Goal: Task Accomplishment & Management: Manage account settings

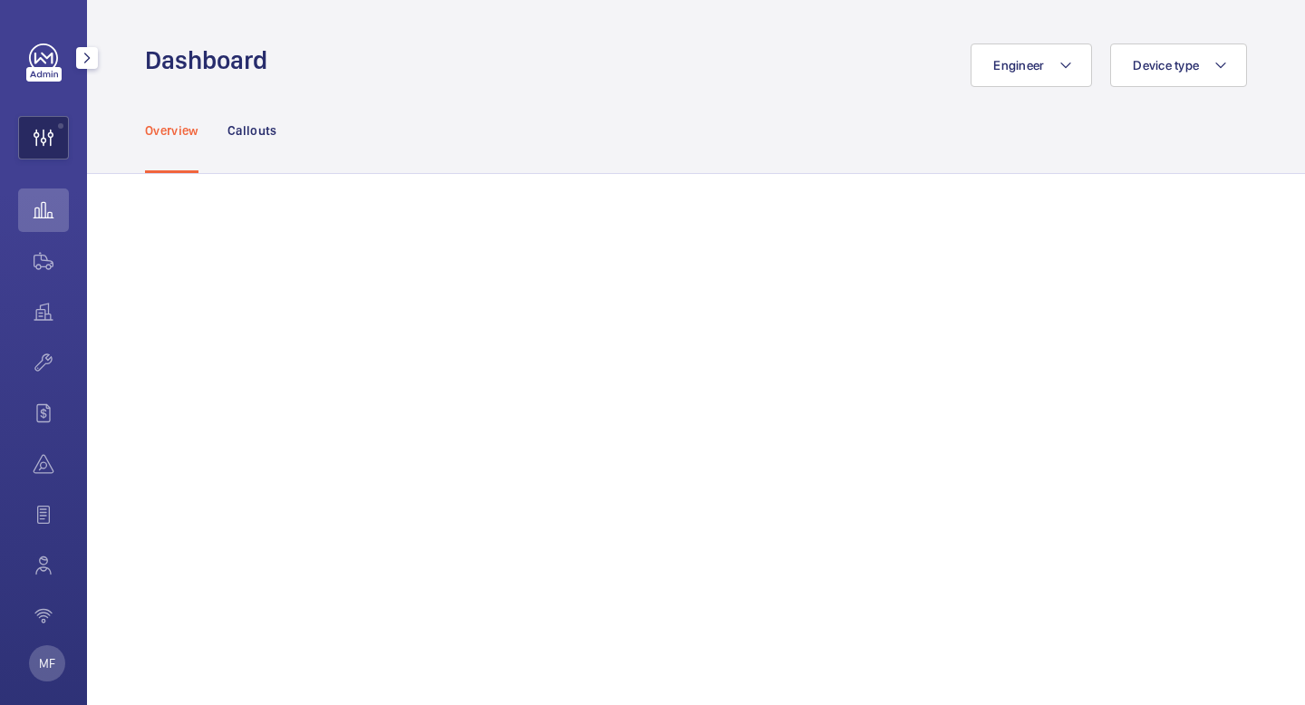
click at [49, 135] on wm-front-icon-button at bounding box center [43, 138] width 49 height 44
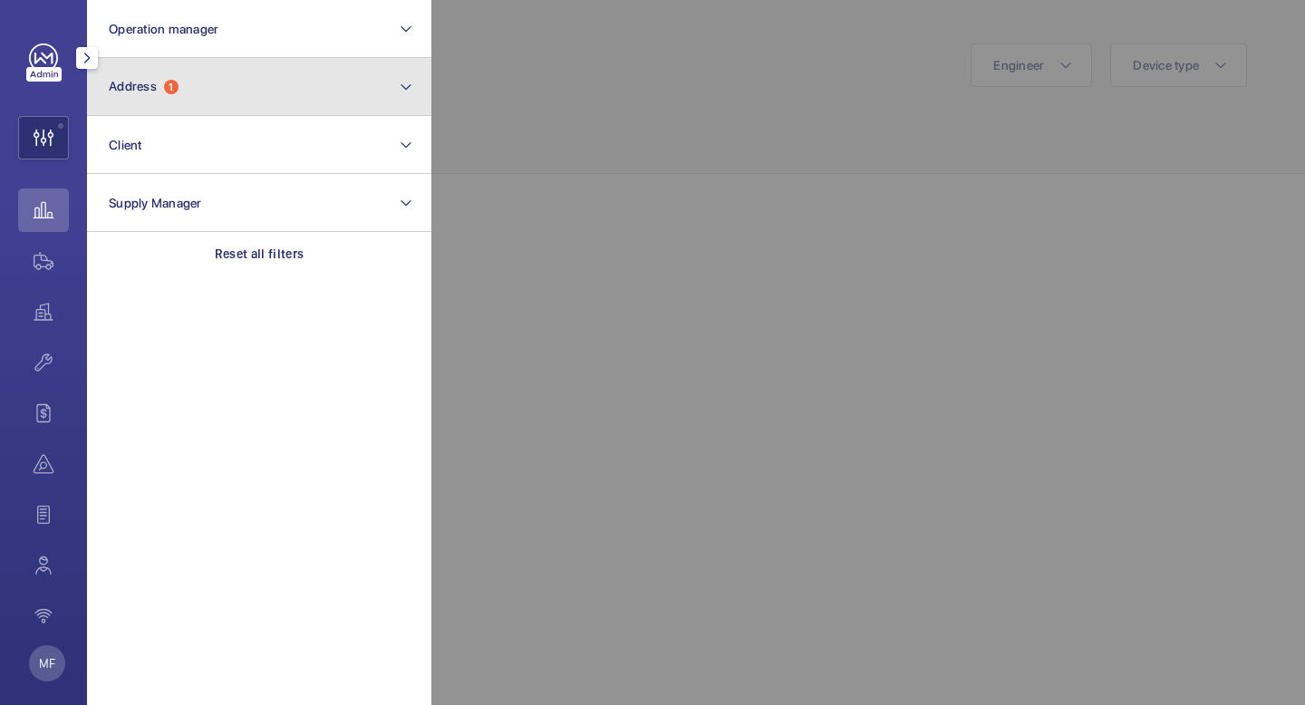
click at [179, 78] on button "Address 1" at bounding box center [259, 87] width 344 height 58
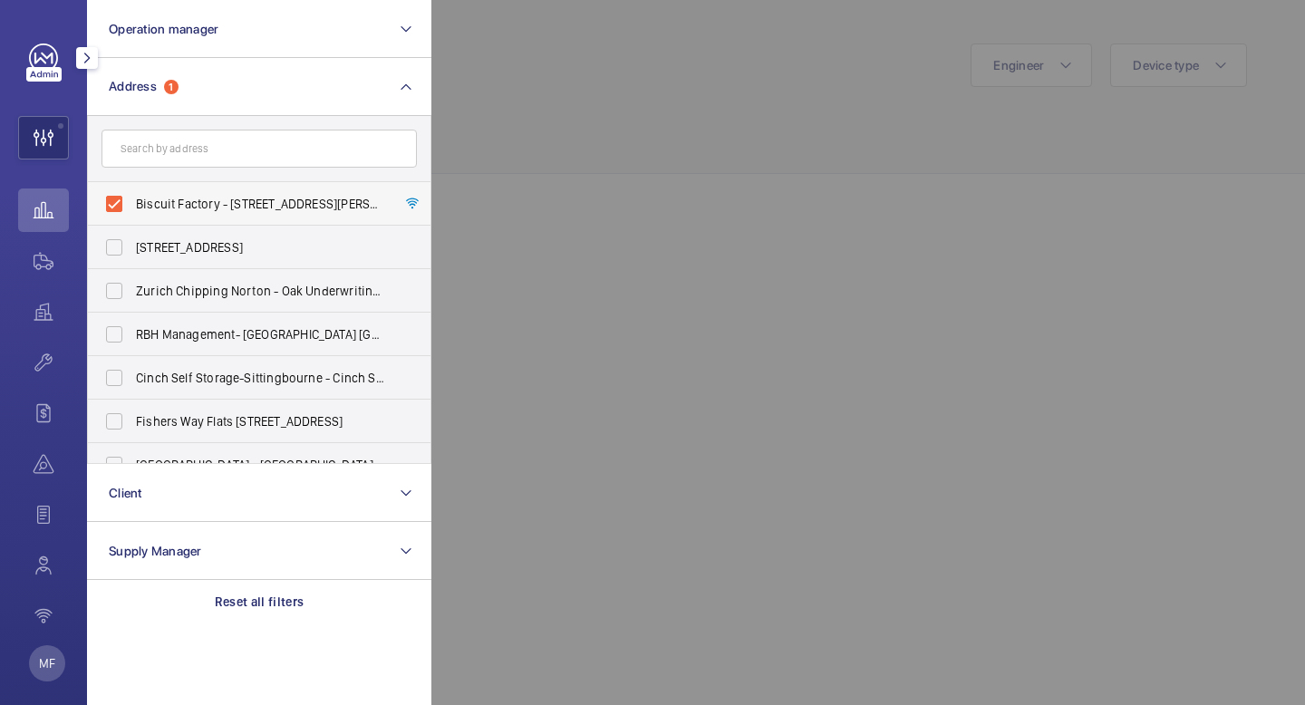
click at [170, 193] on label "Biscuit Factory - [STREET_ADDRESS][PERSON_NAME]" at bounding box center [245, 204] width 315 height 44
click at [132, 193] on input "Biscuit Factory - [STREET_ADDRESS][PERSON_NAME]" at bounding box center [114, 204] width 36 height 36
checkbox input "false"
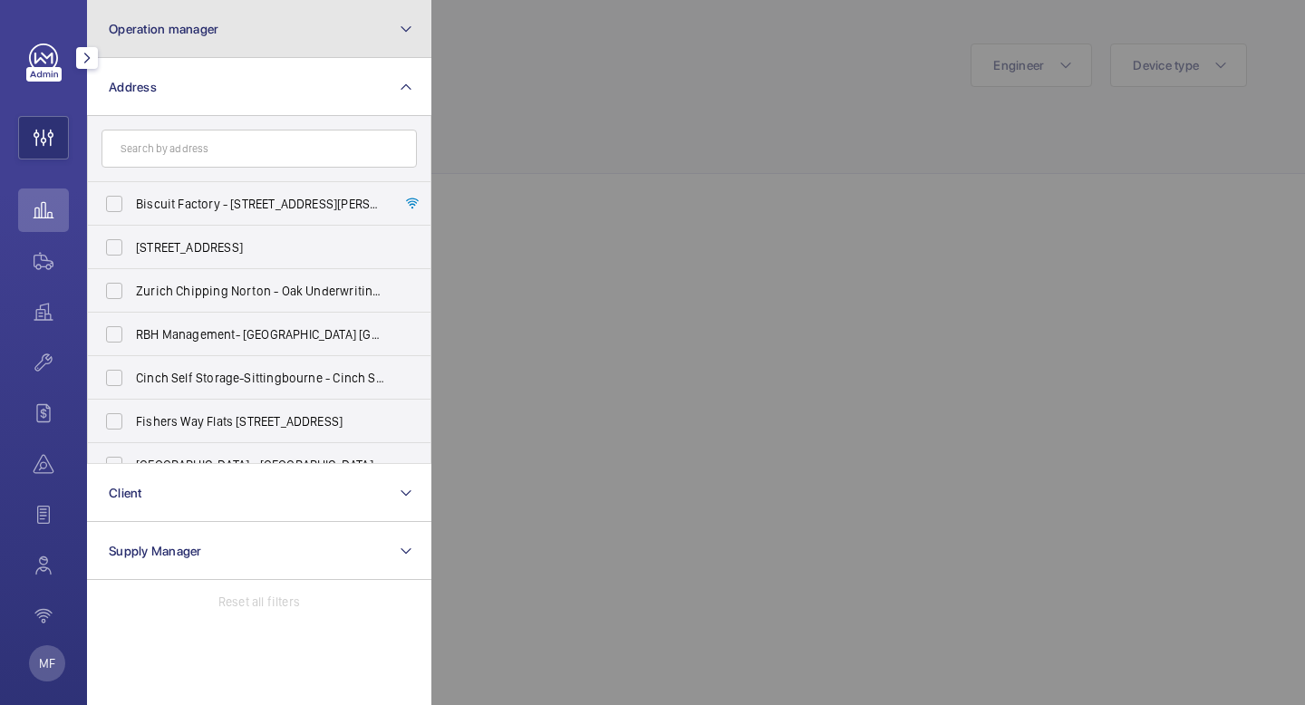
click at [240, 34] on button "Operation manager" at bounding box center [259, 29] width 344 height 58
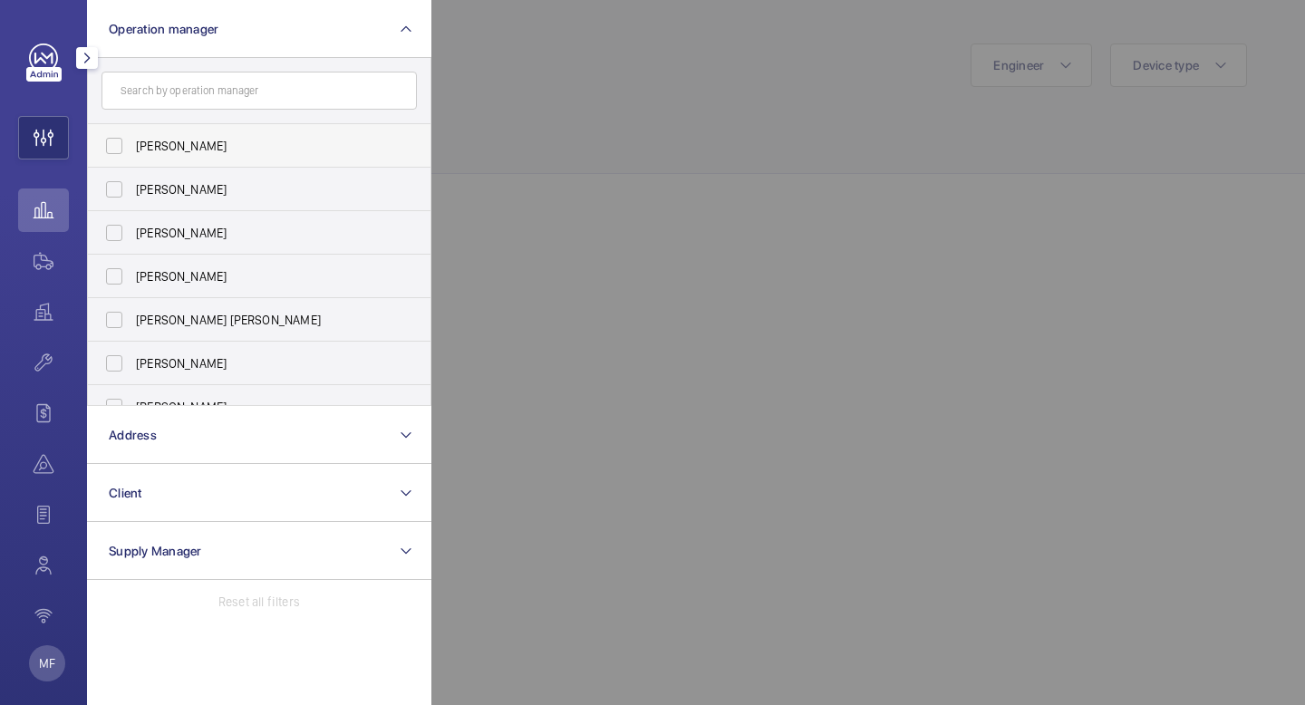
click at [179, 146] on span "[PERSON_NAME]" at bounding box center [260, 146] width 249 height 18
click at [132, 146] on input "[PERSON_NAME]" at bounding box center [114, 146] width 36 height 36
checkbox input "true"
click at [81, 62] on mat-icon "button" at bounding box center [87, 58] width 22 height 15
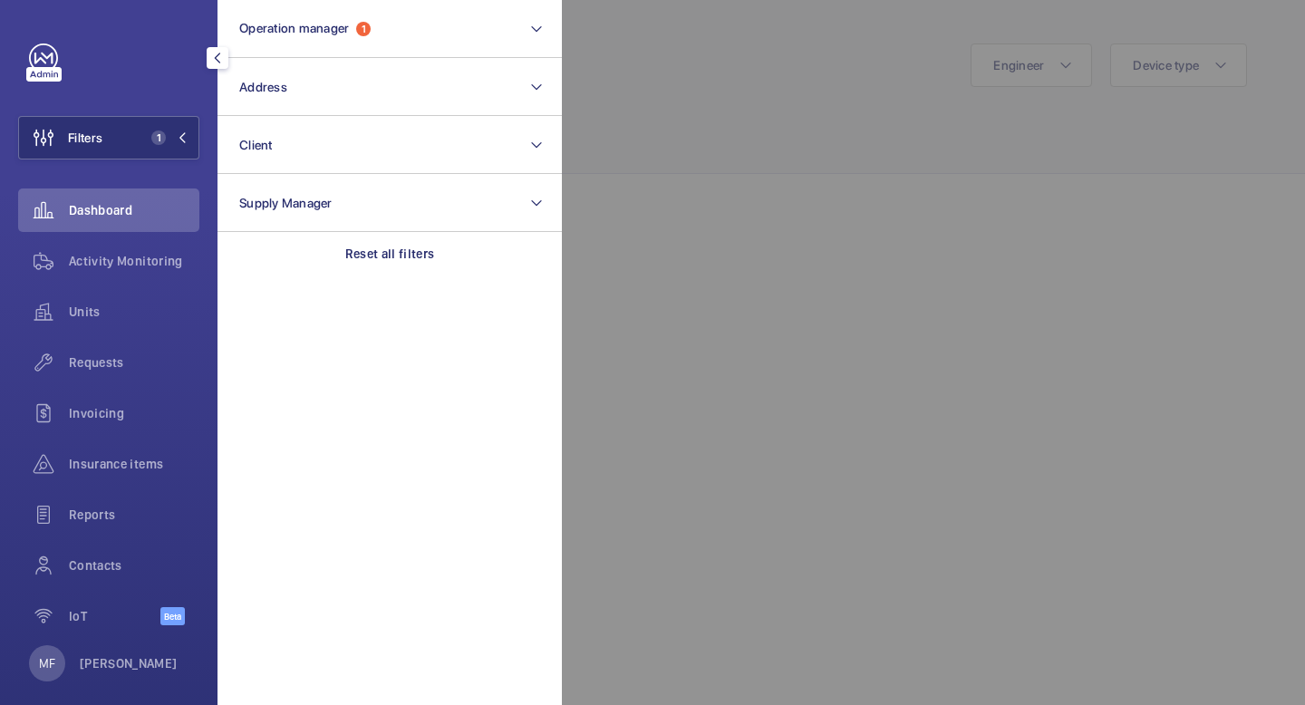
click at [217, 63] on mat-icon "button" at bounding box center [218, 58] width 22 height 15
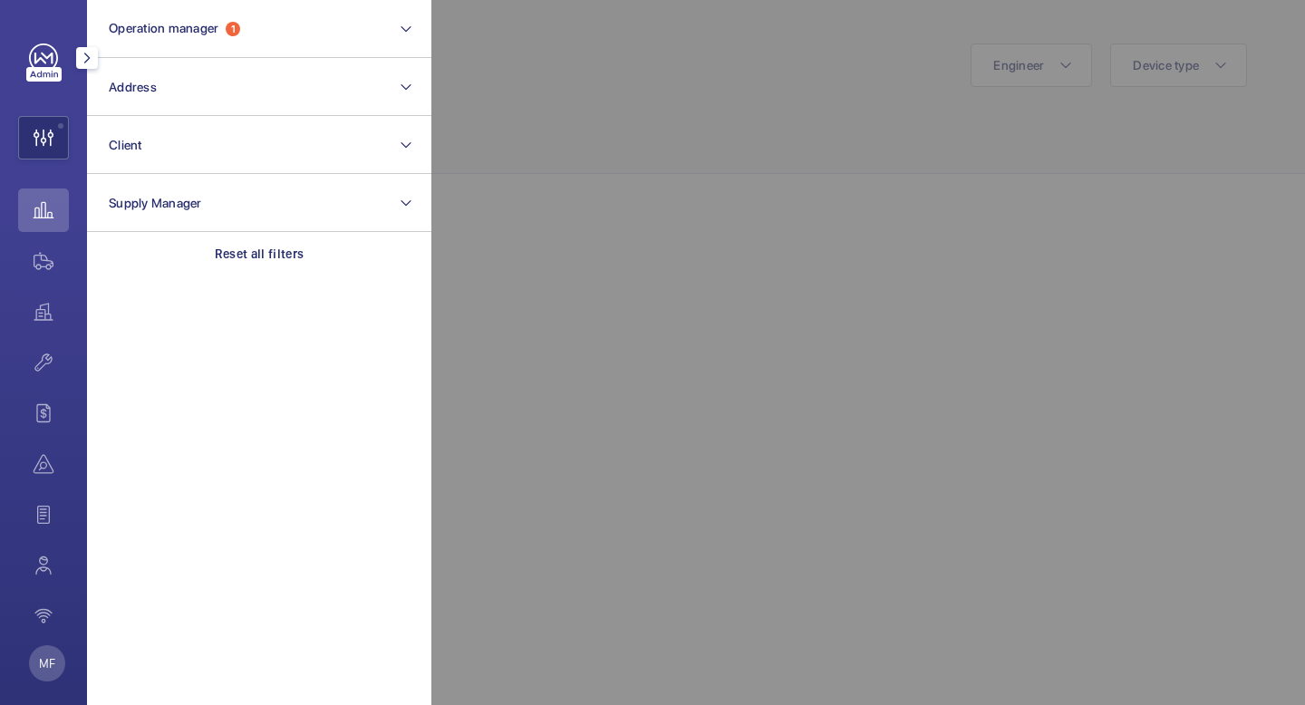
click at [82, 63] on mat-icon "button" at bounding box center [87, 58] width 22 height 15
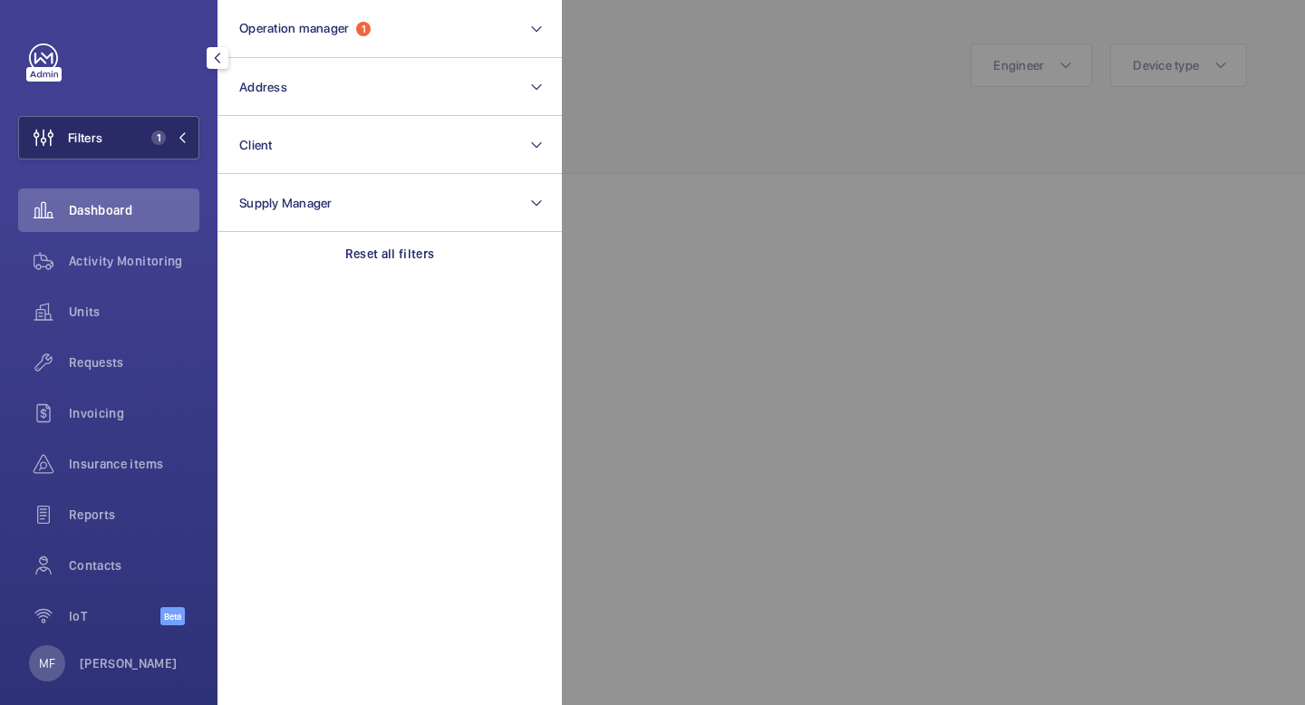
click at [190, 139] on button "Filters 1" at bounding box center [108, 138] width 181 height 44
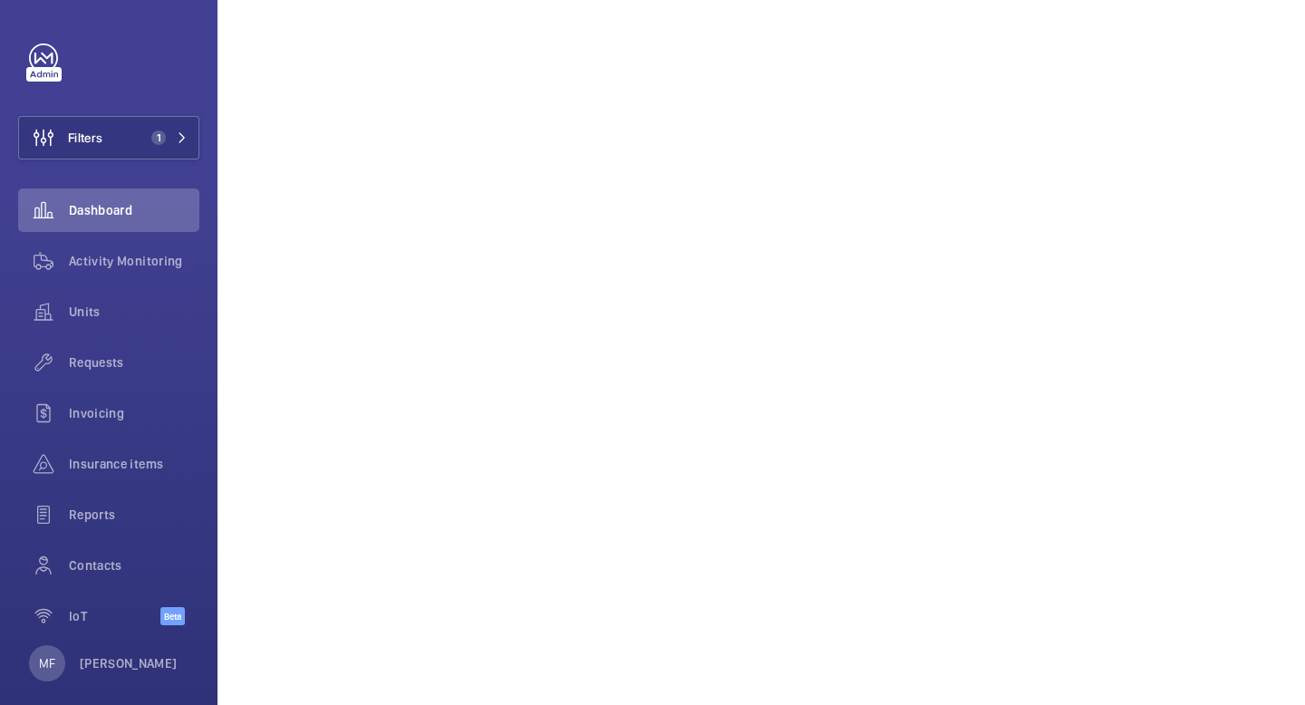
scroll to position [782, 0]
click at [96, 307] on span "Units" at bounding box center [134, 312] width 131 height 18
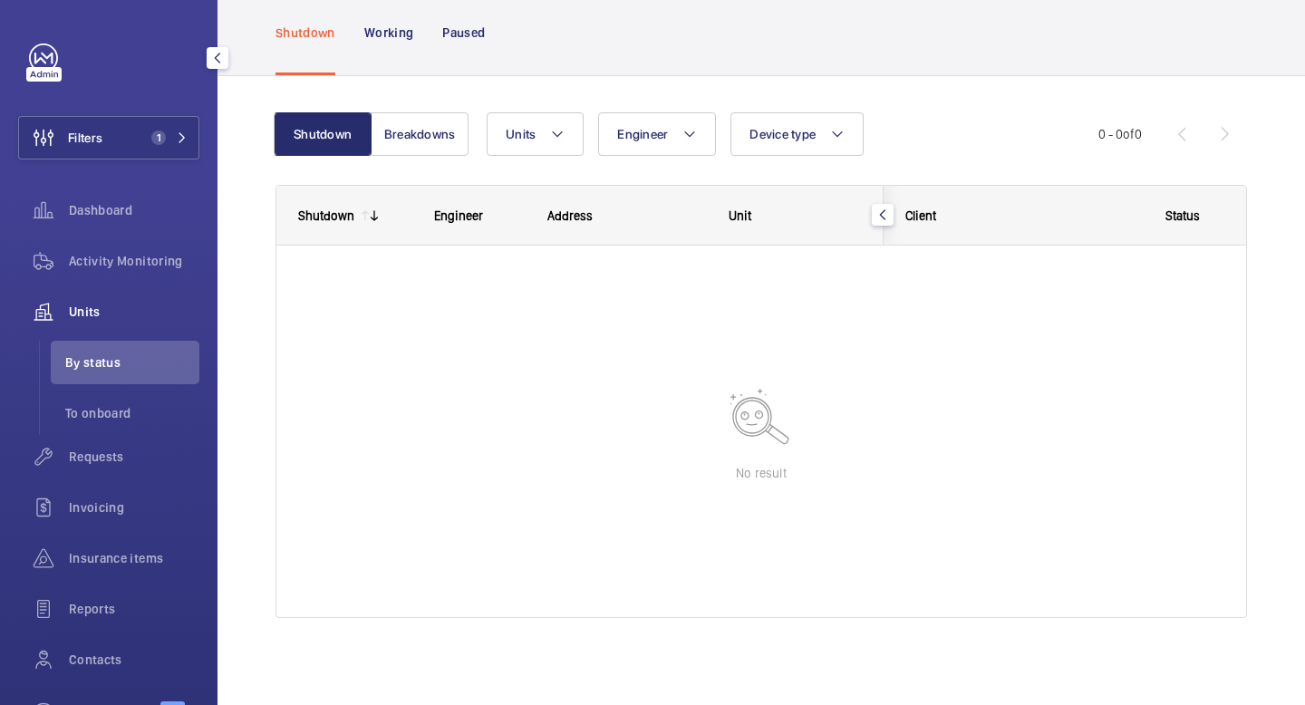
scroll to position [88, 0]
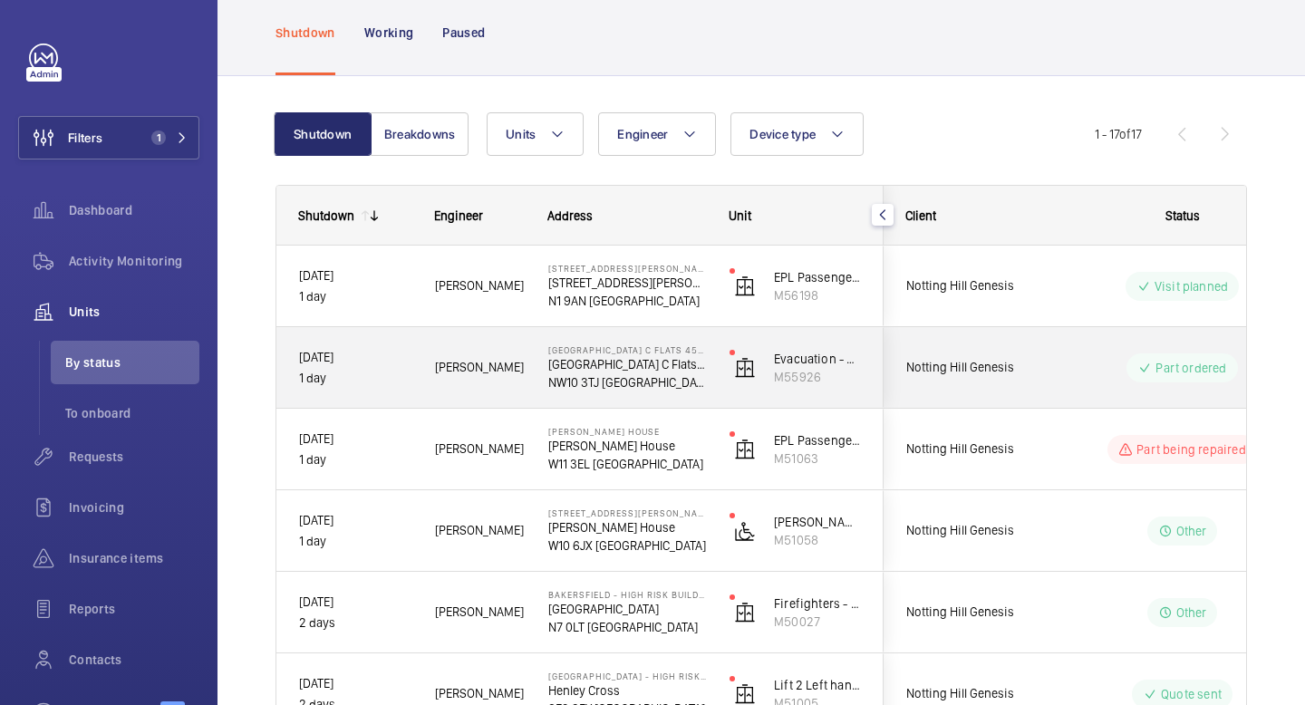
scroll to position [111, 0]
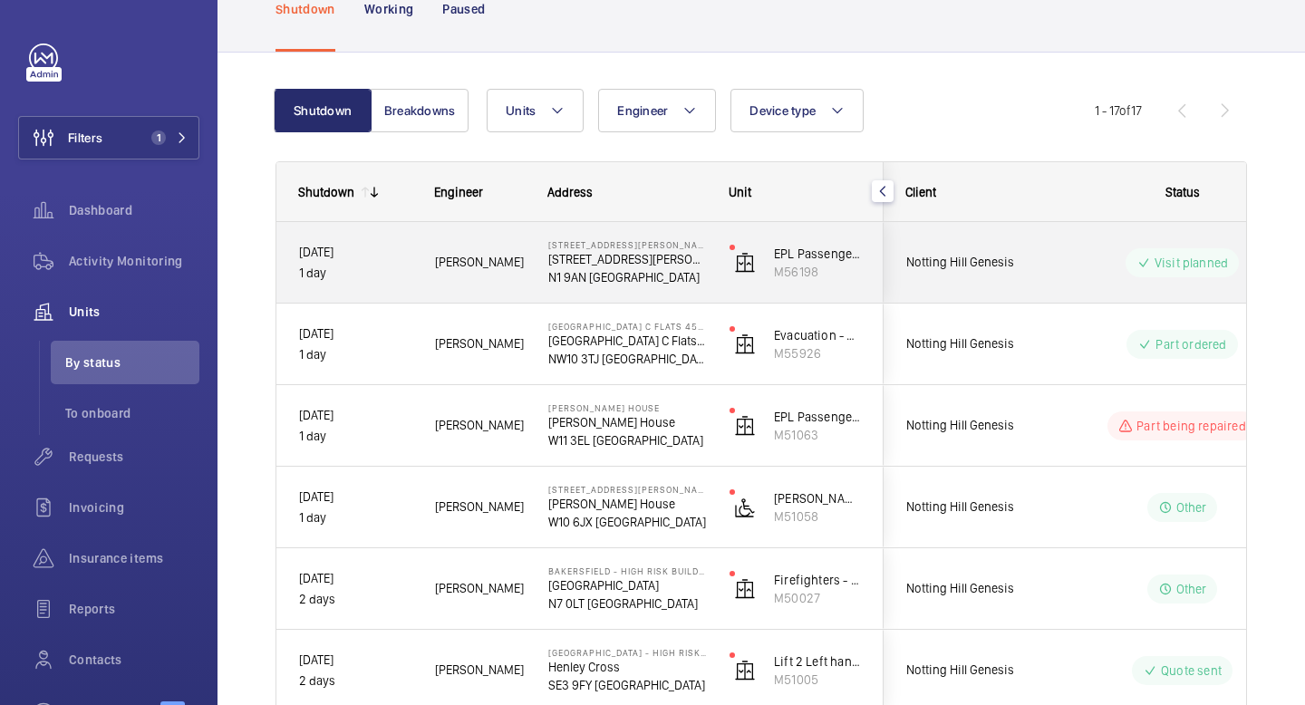
click at [524, 276] on div "[PERSON_NAME]" at bounding box center [468, 262] width 111 height 57
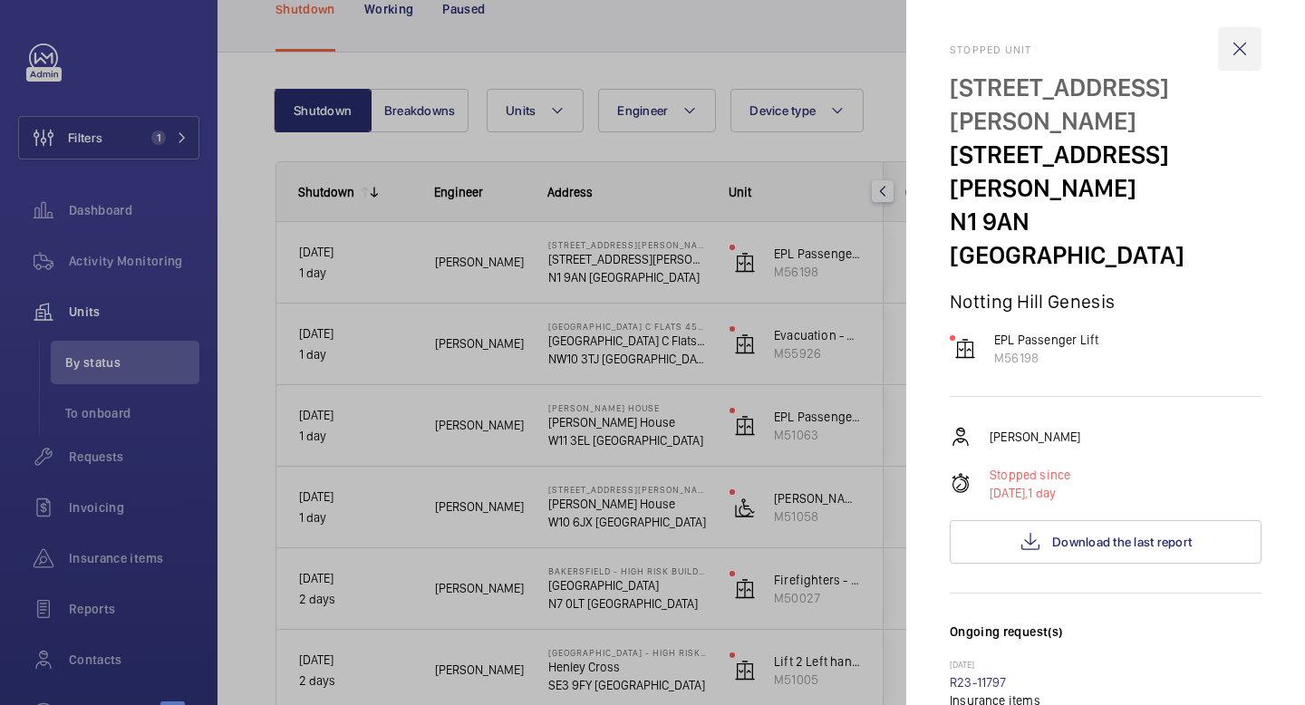
click at [1246, 55] on wm-front-icon-button at bounding box center [1240, 49] width 44 height 44
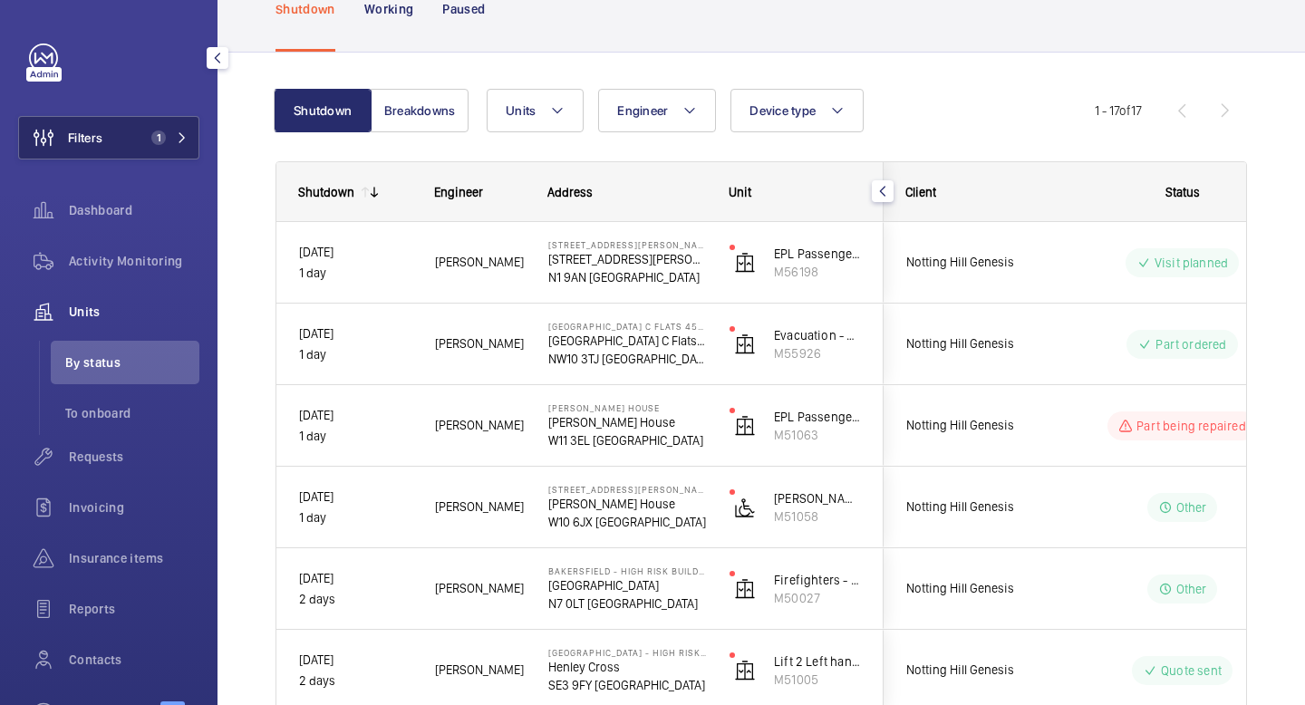
click at [146, 139] on span "1" at bounding box center [155, 138] width 22 height 15
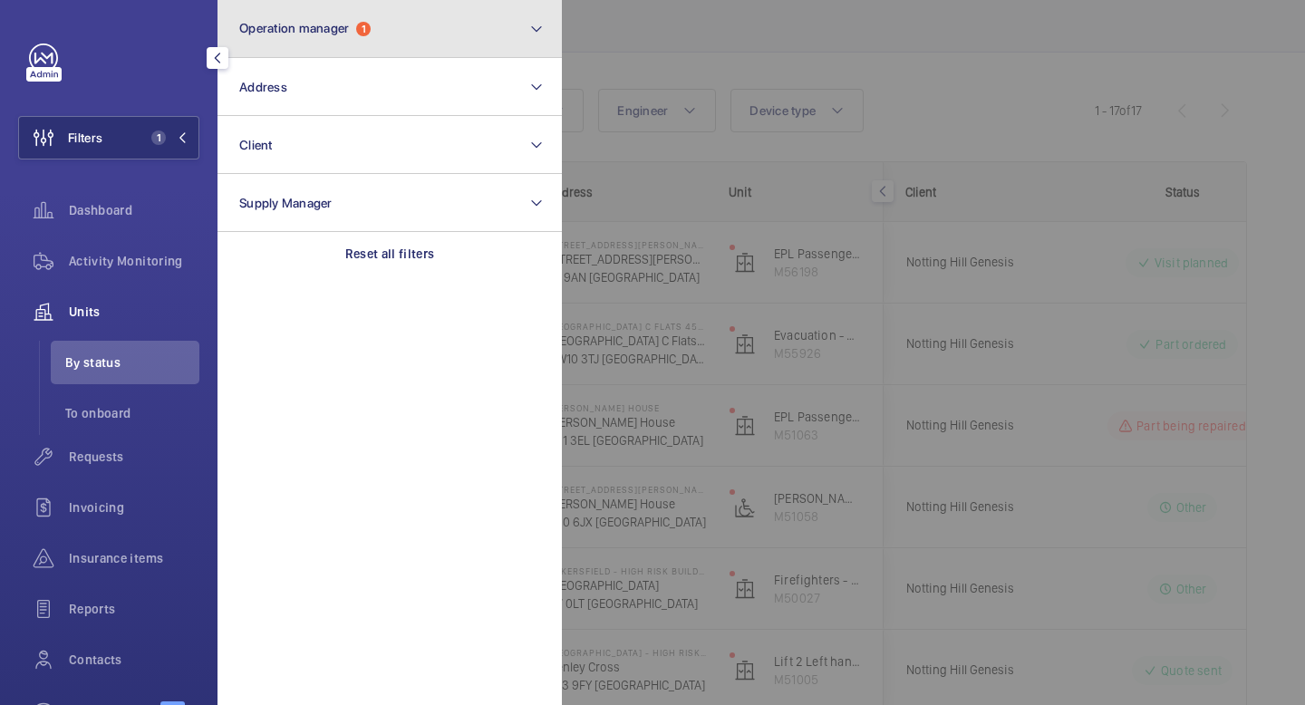
click at [372, 49] on button "Operation manager 1" at bounding box center [390, 29] width 344 height 58
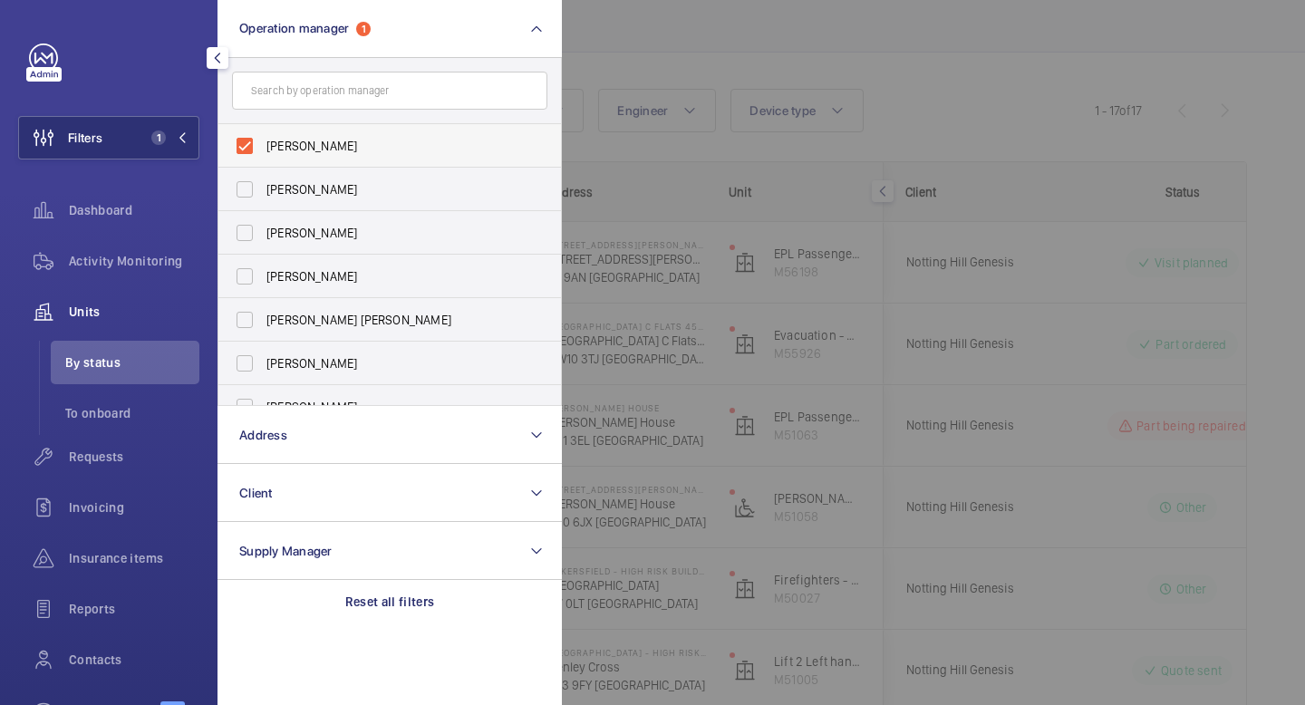
click at [249, 146] on label "[PERSON_NAME]" at bounding box center [375, 146] width 315 height 44
click at [249, 146] on input "[PERSON_NAME]" at bounding box center [245, 146] width 36 height 36
checkbox input "false"
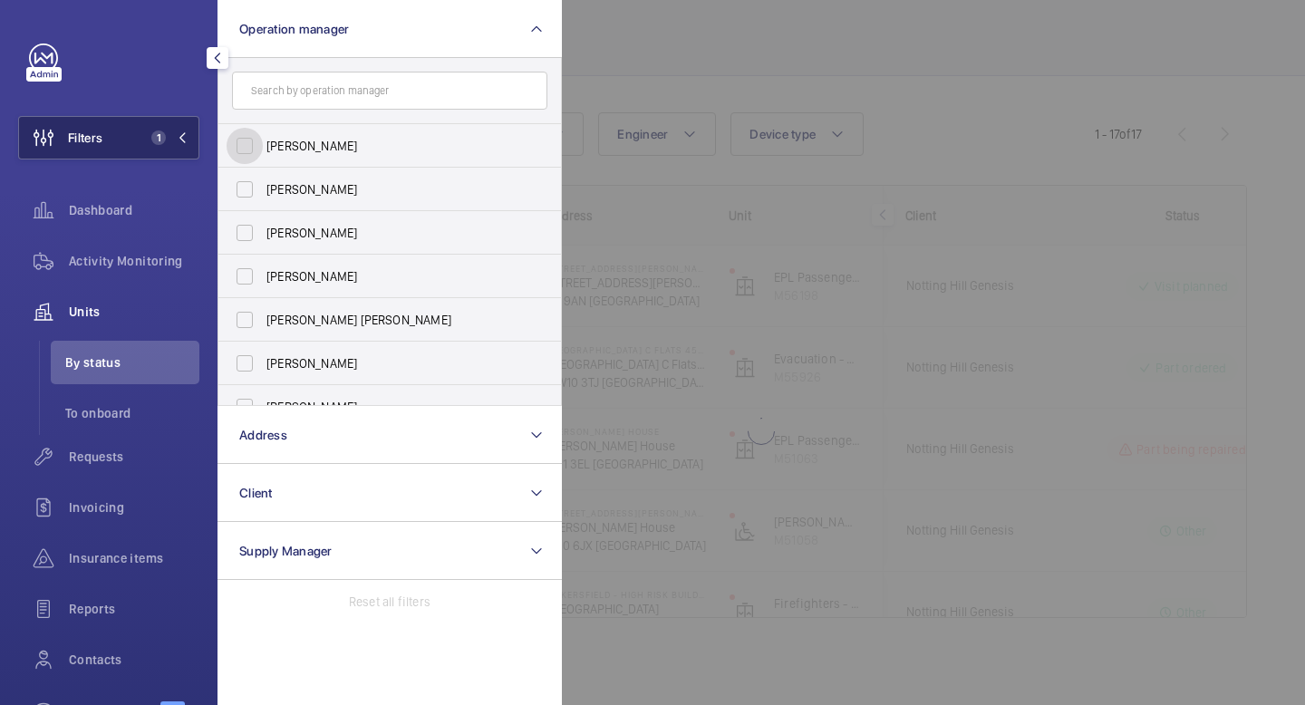
scroll to position [88, 0]
click at [139, 145] on button "Filters" at bounding box center [108, 138] width 181 height 44
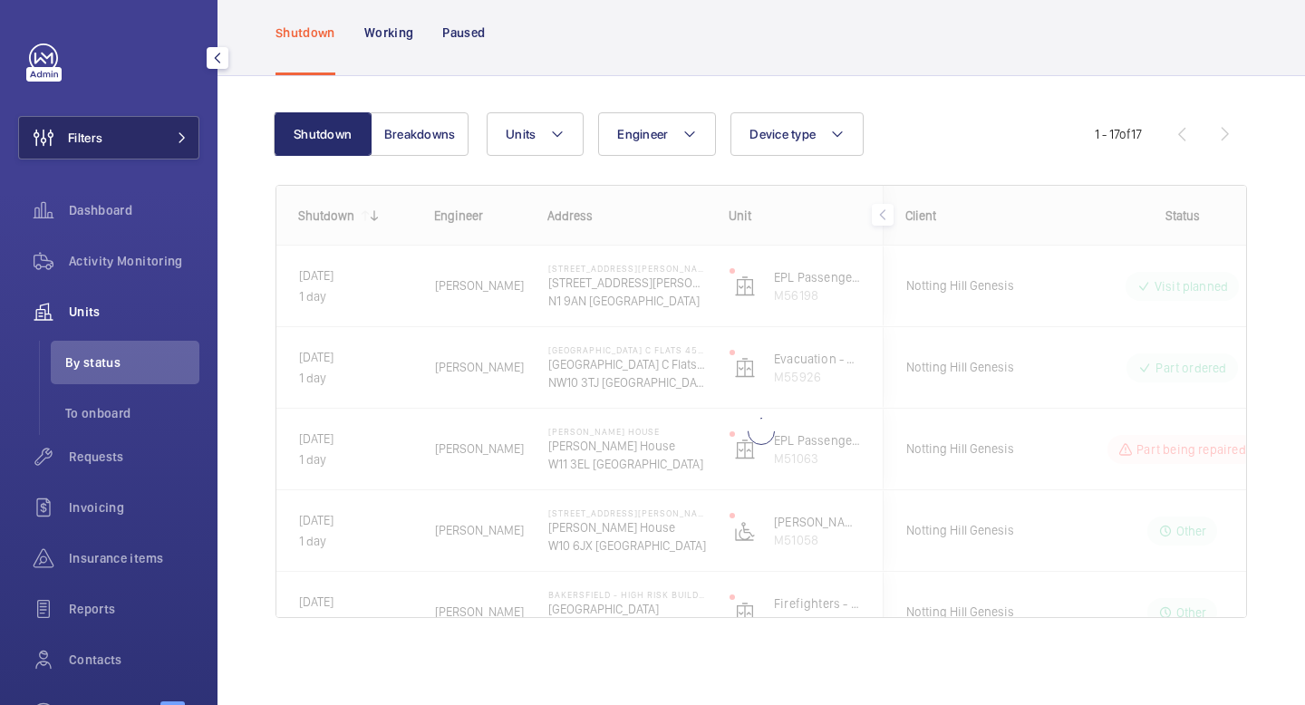
click at [144, 121] on button "Filters" at bounding box center [108, 138] width 181 height 44
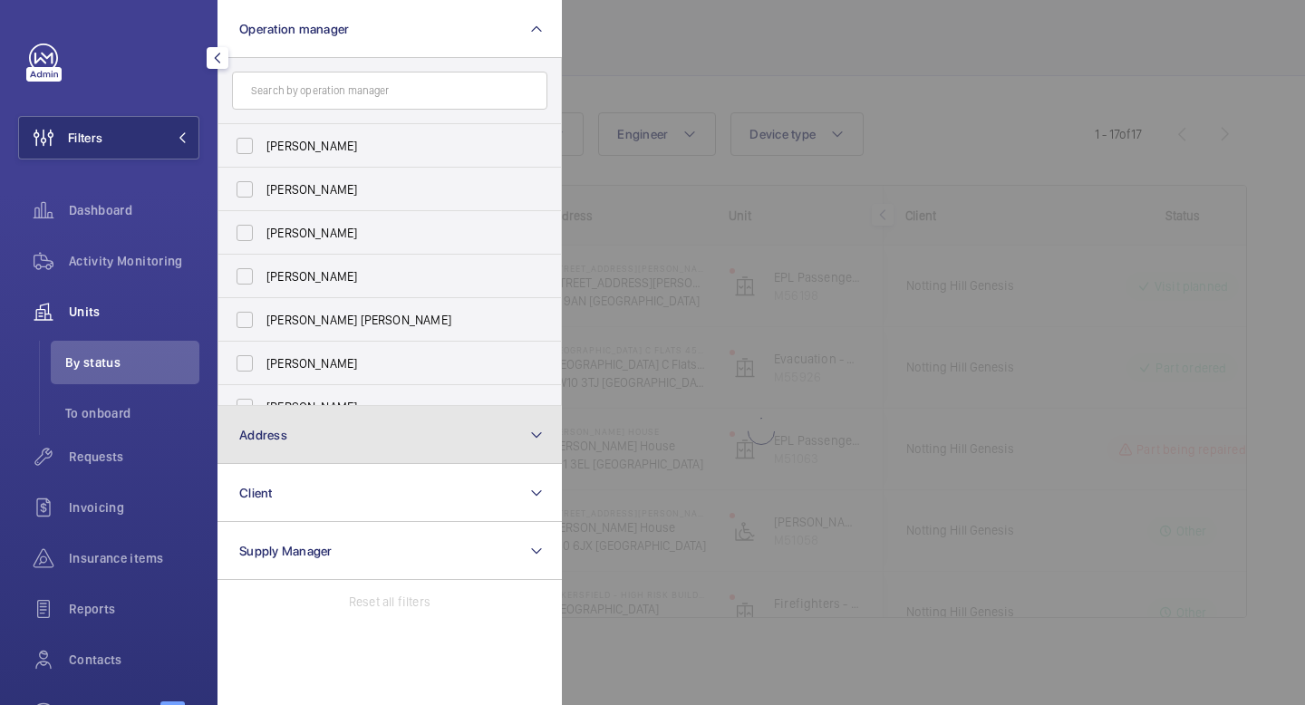
click at [289, 451] on button "Address" at bounding box center [390, 435] width 344 height 58
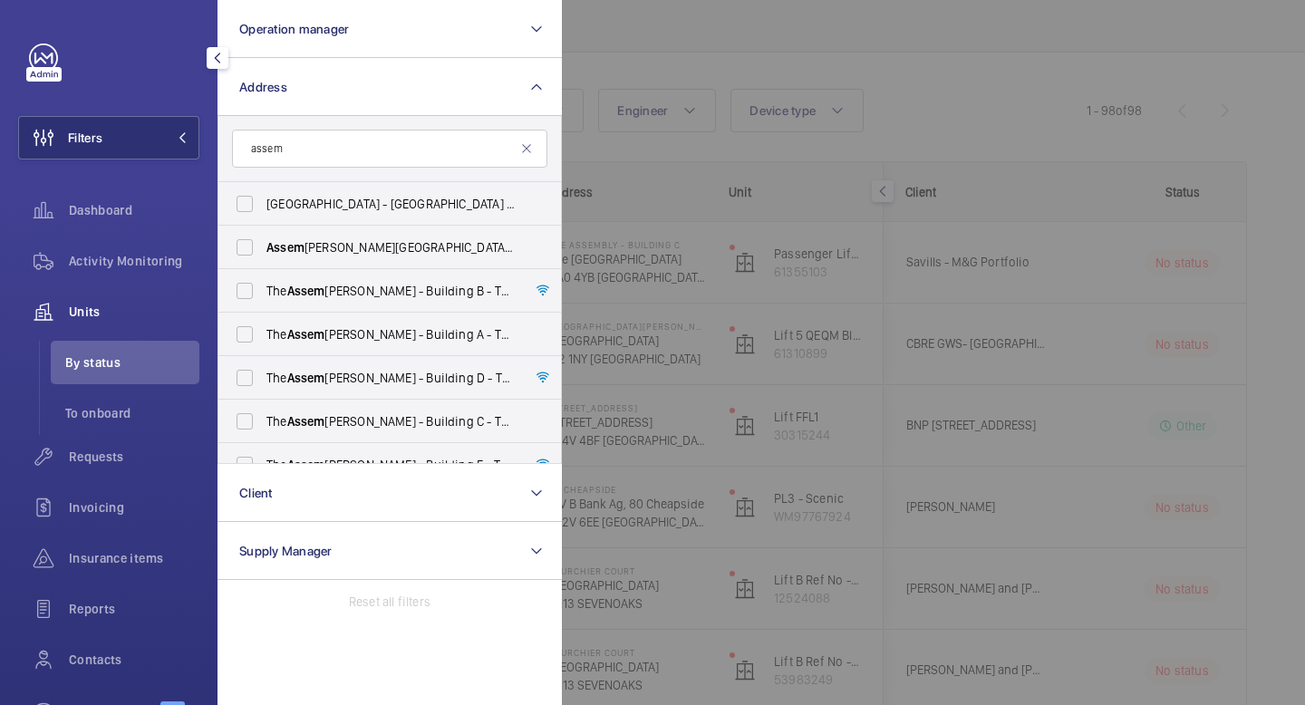
scroll to position [24, 0]
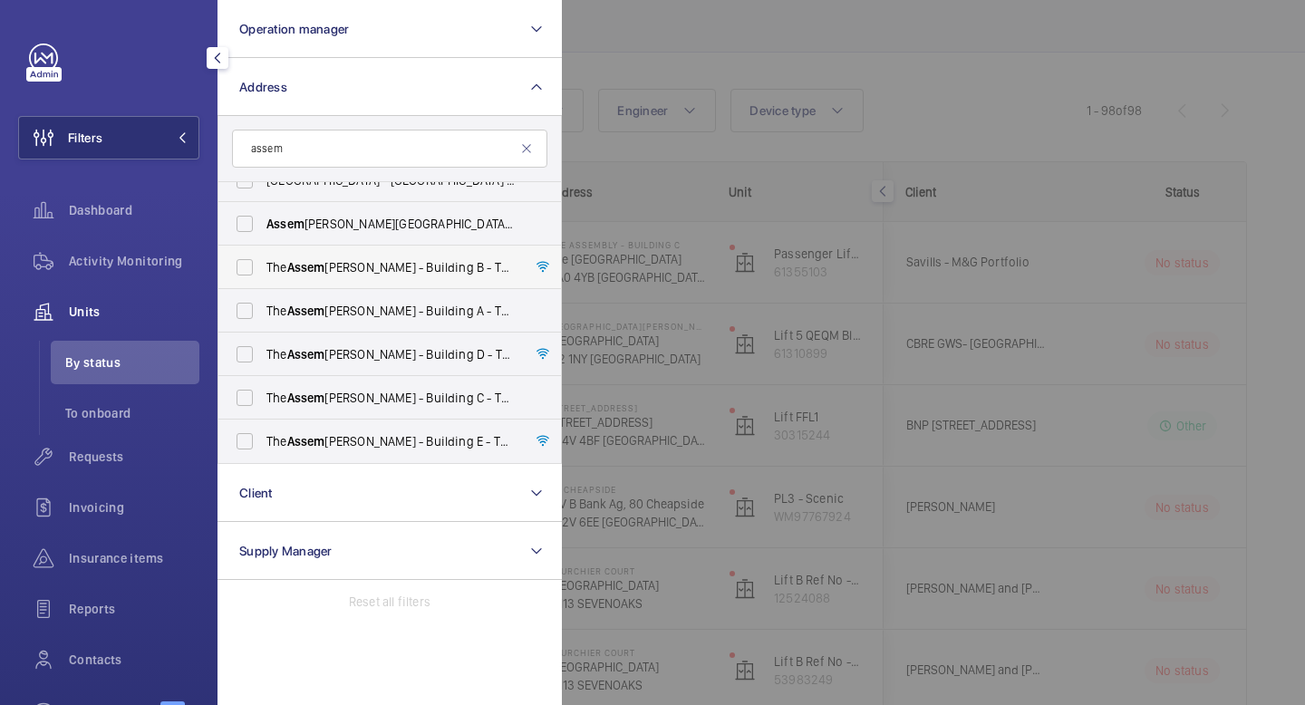
type input "assem"
click at [365, 266] on span "The [PERSON_NAME] - Building [STREET_ADDRESS][PERSON_NAME]" at bounding box center [390, 267] width 249 height 18
click at [263, 266] on input "The [PERSON_NAME] - Building [STREET_ADDRESS][PERSON_NAME]" at bounding box center [245, 267] width 36 height 36
checkbox input "true"
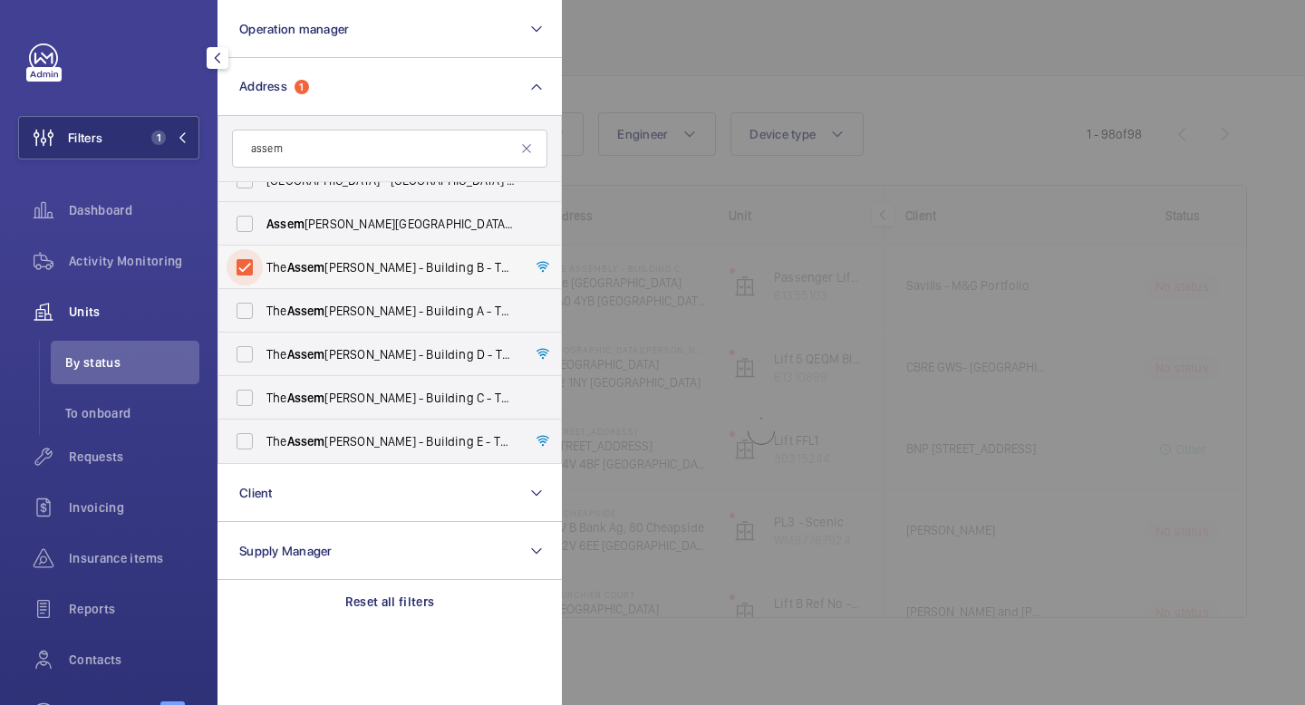
scroll to position [88, 0]
click at [301, 310] on span "Assem" at bounding box center [306, 311] width 38 height 15
click at [263, 310] on input "The [PERSON_NAME] - Building A - [STREET_ADDRESS][PERSON_NAME]" at bounding box center [245, 311] width 36 height 36
checkbox input "true"
click at [295, 353] on span "Assem" at bounding box center [306, 354] width 38 height 15
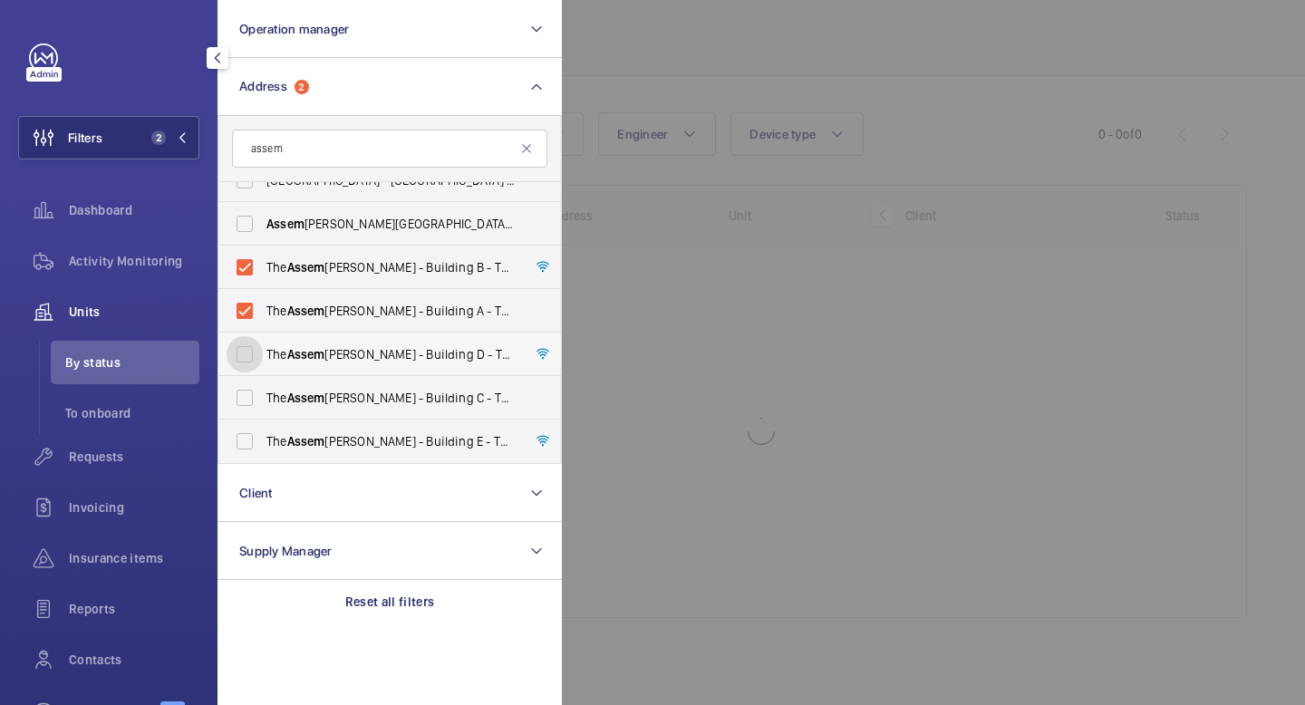
click at [263, 353] on input "The [PERSON_NAME] - Building D - [STREET_ADDRESS][PERSON_NAME]" at bounding box center [245, 354] width 36 height 36
checkbox input "true"
click at [293, 405] on span "Assem" at bounding box center [306, 398] width 38 height 15
click at [263, 405] on input "The [PERSON_NAME] - Building [STREET_ADDRESS][PERSON_NAME]" at bounding box center [245, 398] width 36 height 36
checkbox input "true"
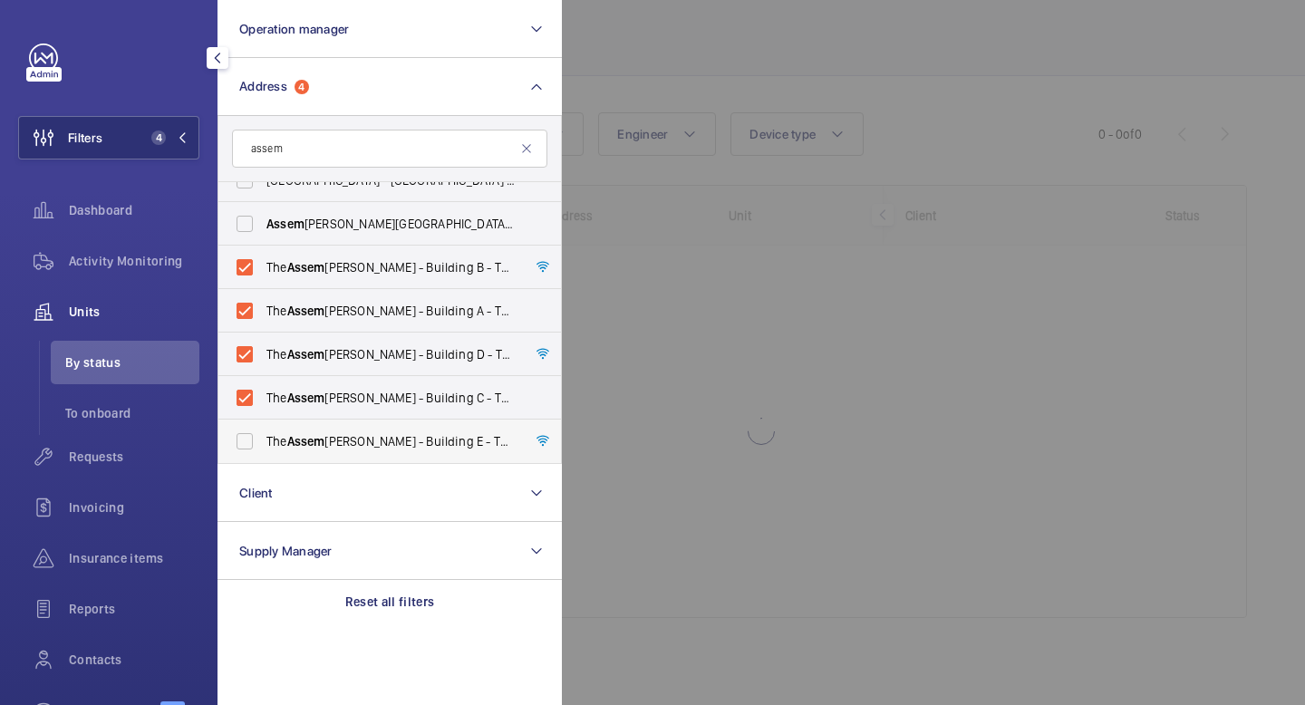
click at [295, 440] on span "Assem" at bounding box center [306, 441] width 38 height 15
click at [263, 440] on input "The [PERSON_NAME] - Building E - [STREET_ADDRESS][PERSON_NAME]" at bounding box center [245, 441] width 36 height 36
checkbox input "true"
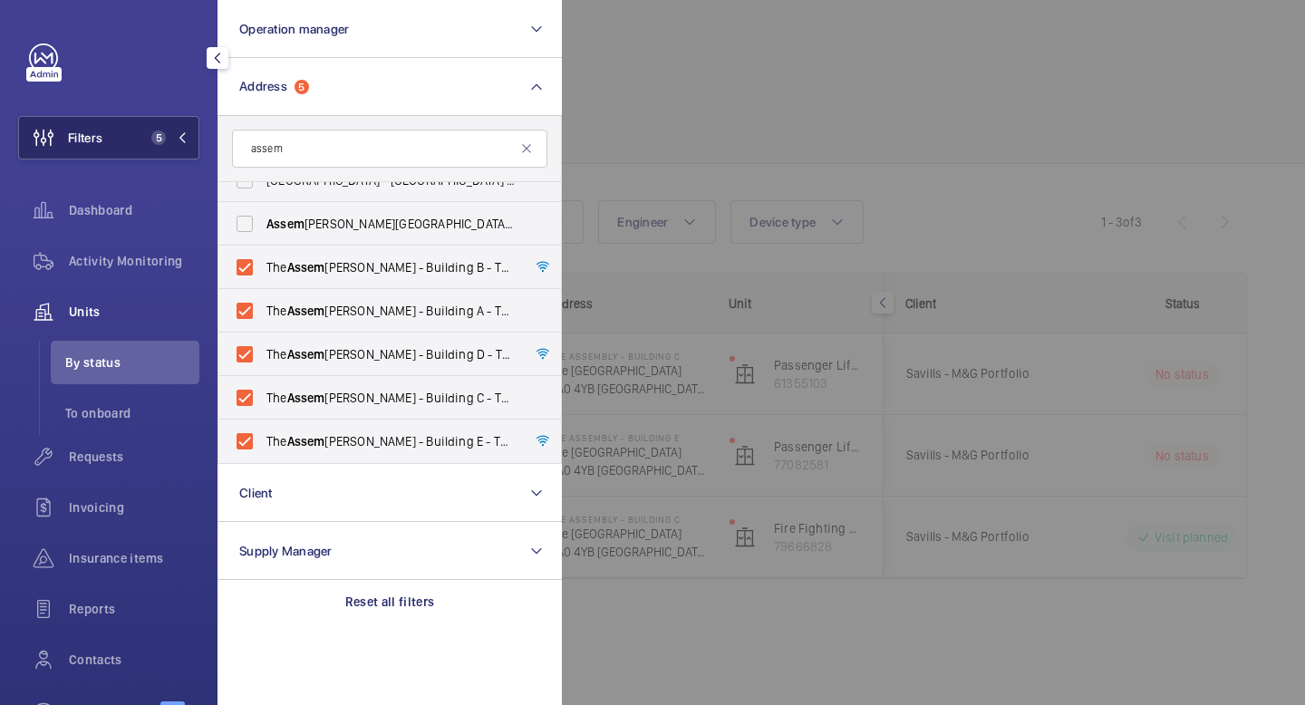
click at [180, 134] on mat-icon at bounding box center [182, 137] width 11 height 11
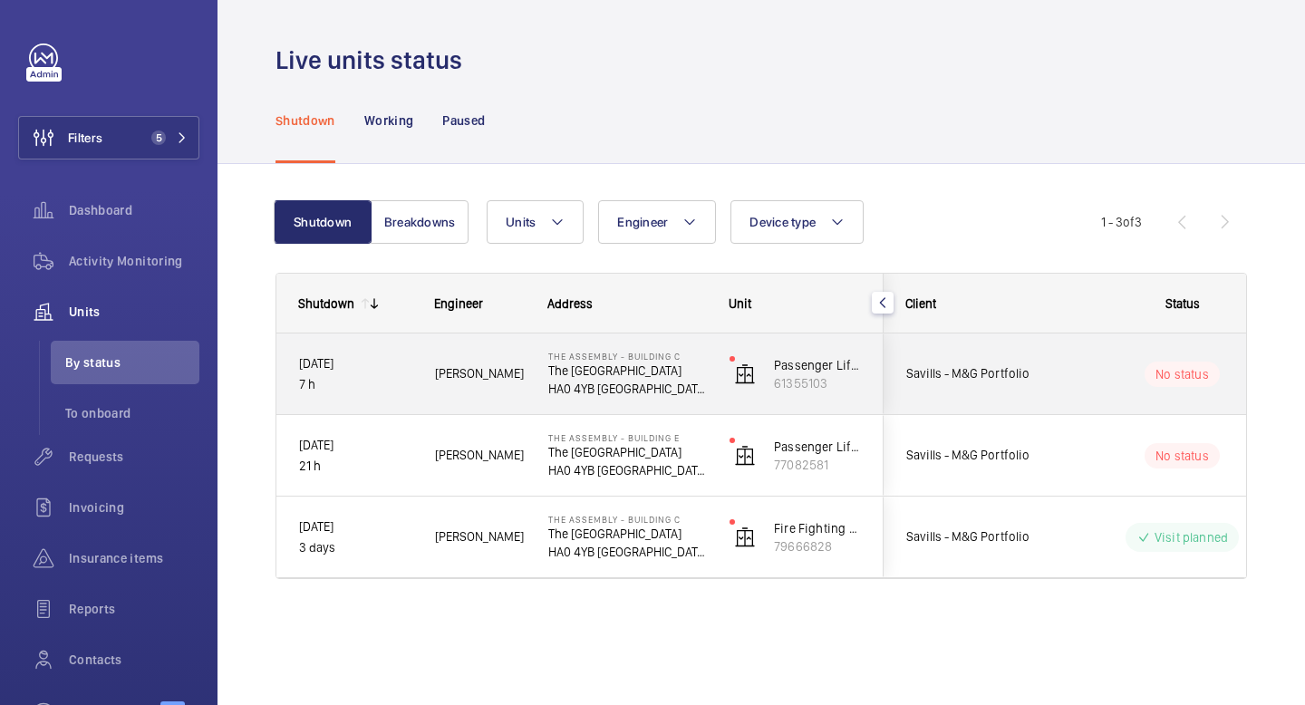
click at [382, 382] on p "7 h" at bounding box center [355, 384] width 112 height 21
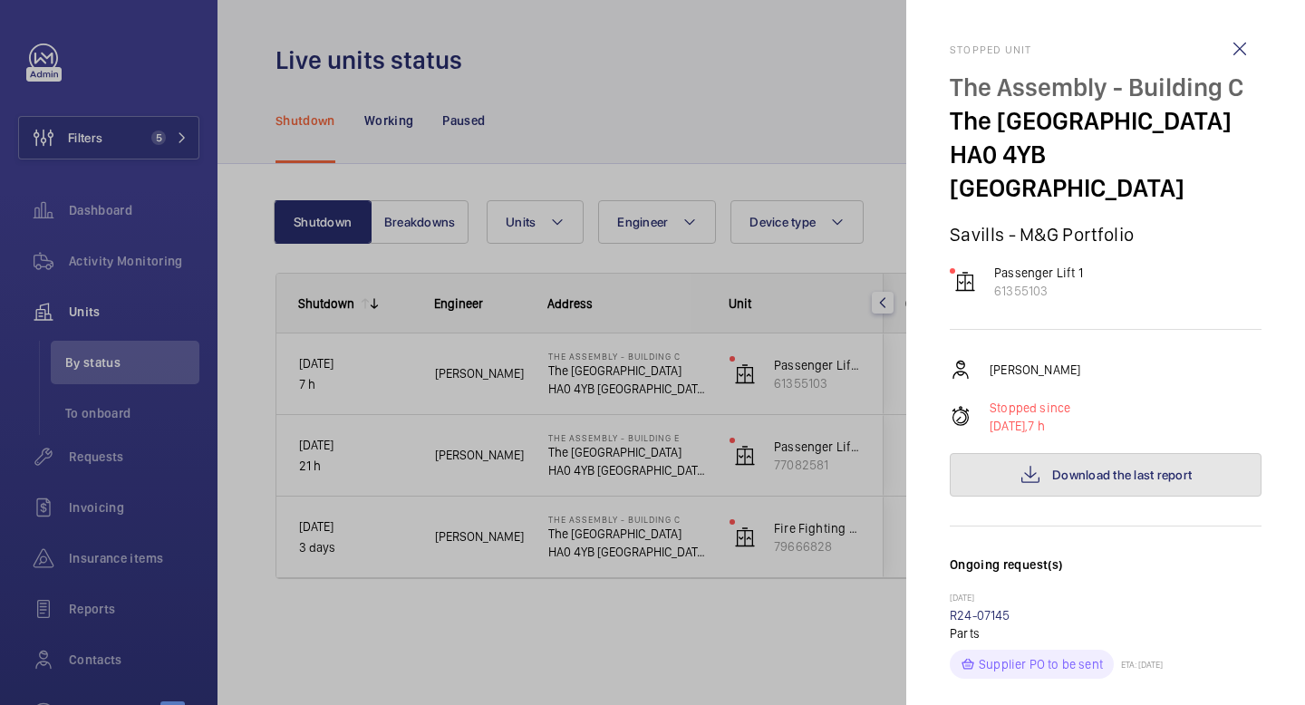
click at [1052, 477] on span "Download the last report" at bounding box center [1122, 475] width 140 height 15
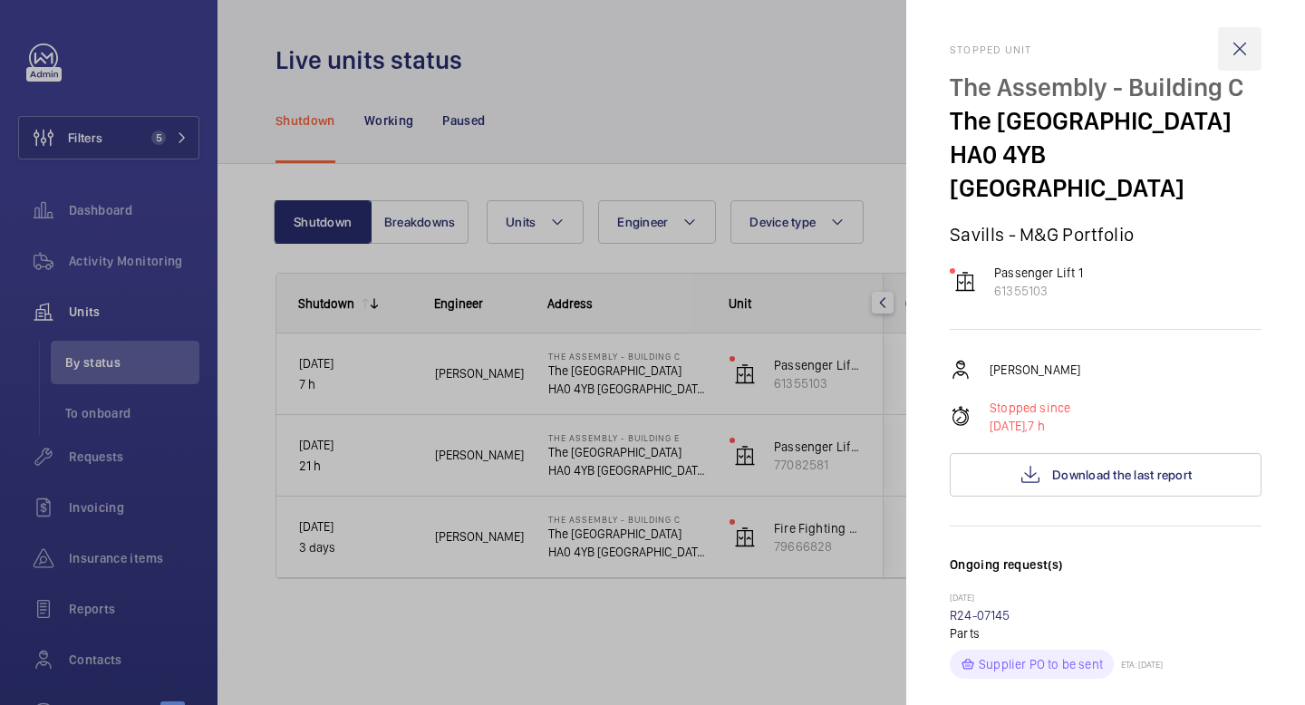
click at [1237, 51] on wm-front-icon-button at bounding box center [1240, 49] width 44 height 44
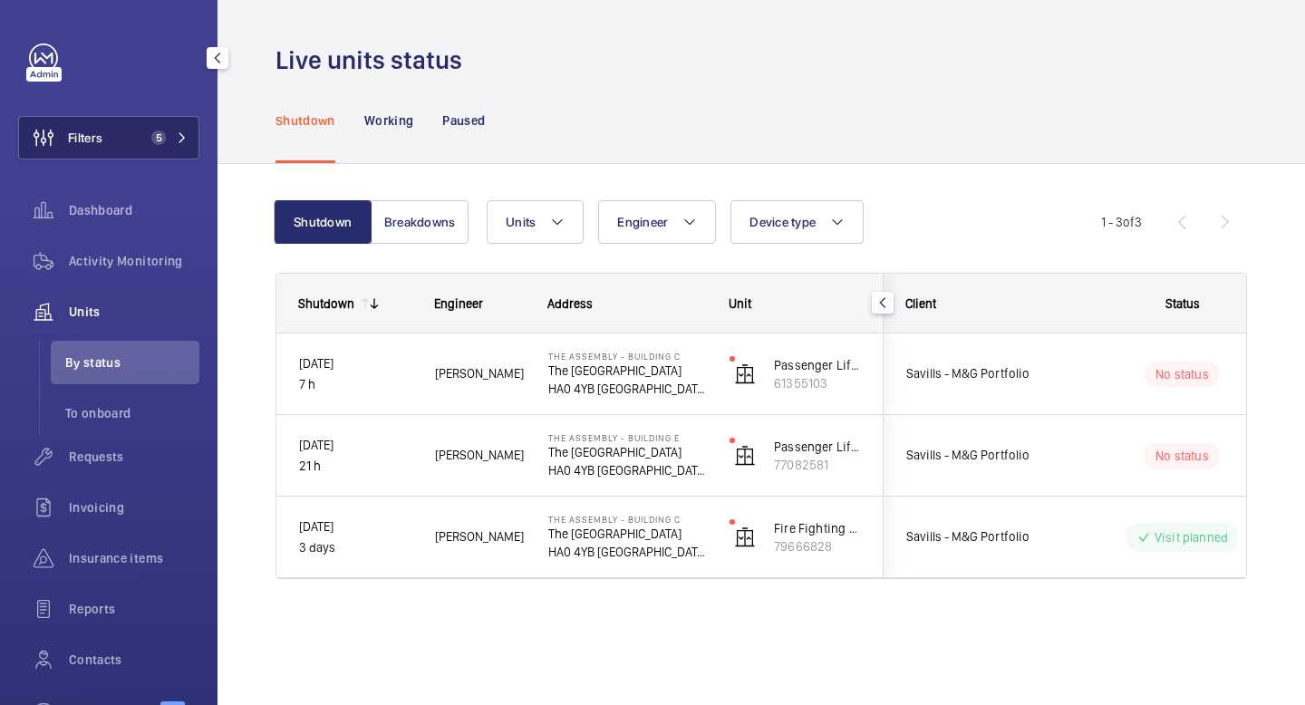
click at [173, 132] on span "5" at bounding box center [166, 138] width 44 height 15
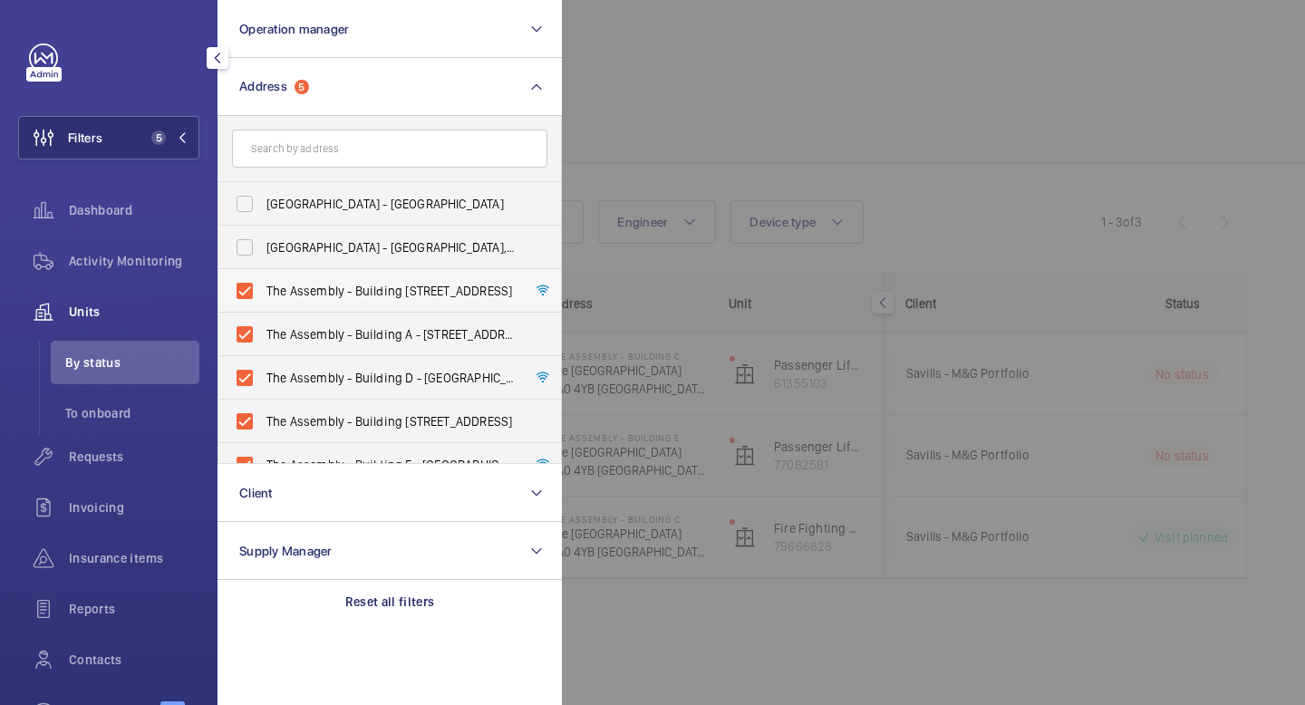
click at [246, 280] on label "The Assembly - Building [STREET_ADDRESS]" at bounding box center [375, 291] width 315 height 44
click at [246, 280] on input "The Assembly - Building [STREET_ADDRESS]" at bounding box center [245, 291] width 36 height 36
checkbox input "false"
click at [244, 336] on label "The Assembly - Building A - [STREET_ADDRESS]" at bounding box center [375, 335] width 315 height 44
click at [244, 336] on input "The Assembly - Building A - [STREET_ADDRESS]" at bounding box center [245, 334] width 36 height 36
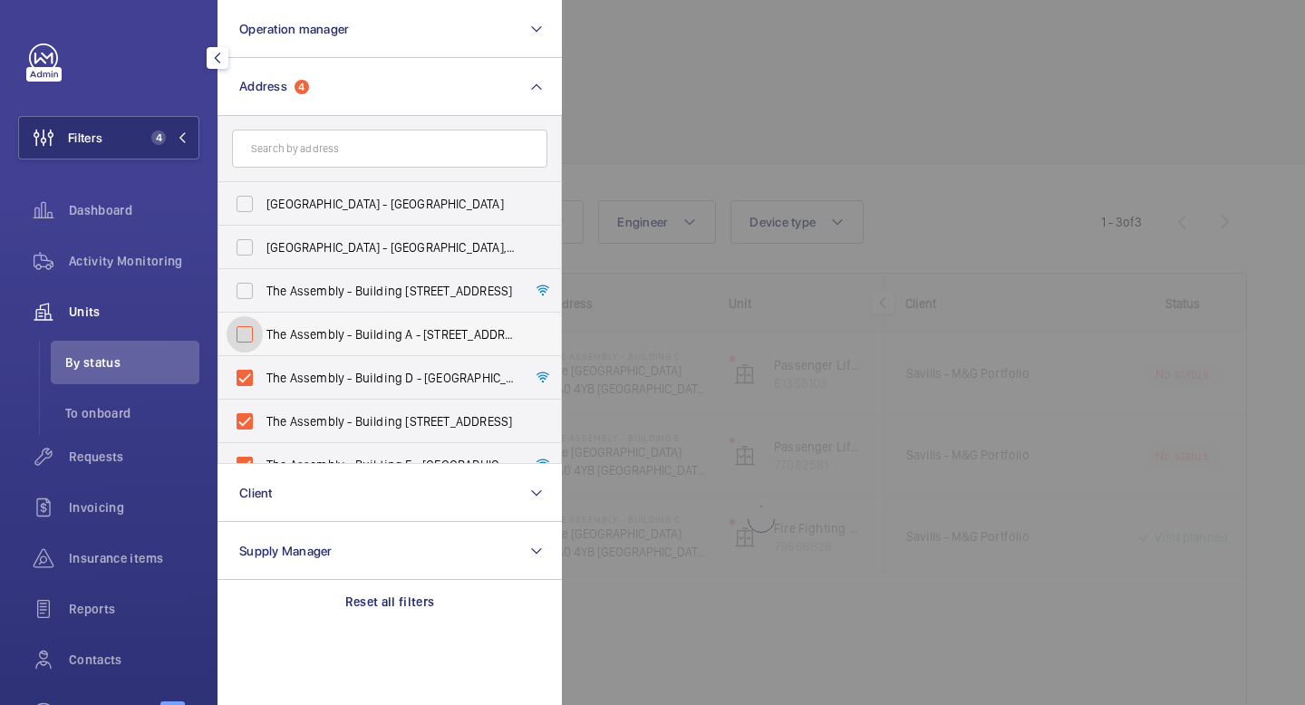
checkbox input "false"
click at [248, 380] on label "The Assembly - Building D - [GEOGRAPHIC_DATA][STREET_ADDRESS]" at bounding box center [375, 378] width 315 height 44
click at [248, 380] on input "The Assembly - Building D - [GEOGRAPHIC_DATA][STREET_ADDRESS]" at bounding box center [245, 378] width 36 height 36
checkbox input "false"
click at [243, 457] on label "The Assembly - Building E - [GEOGRAPHIC_DATA][STREET_ADDRESS]" at bounding box center [375, 465] width 315 height 44
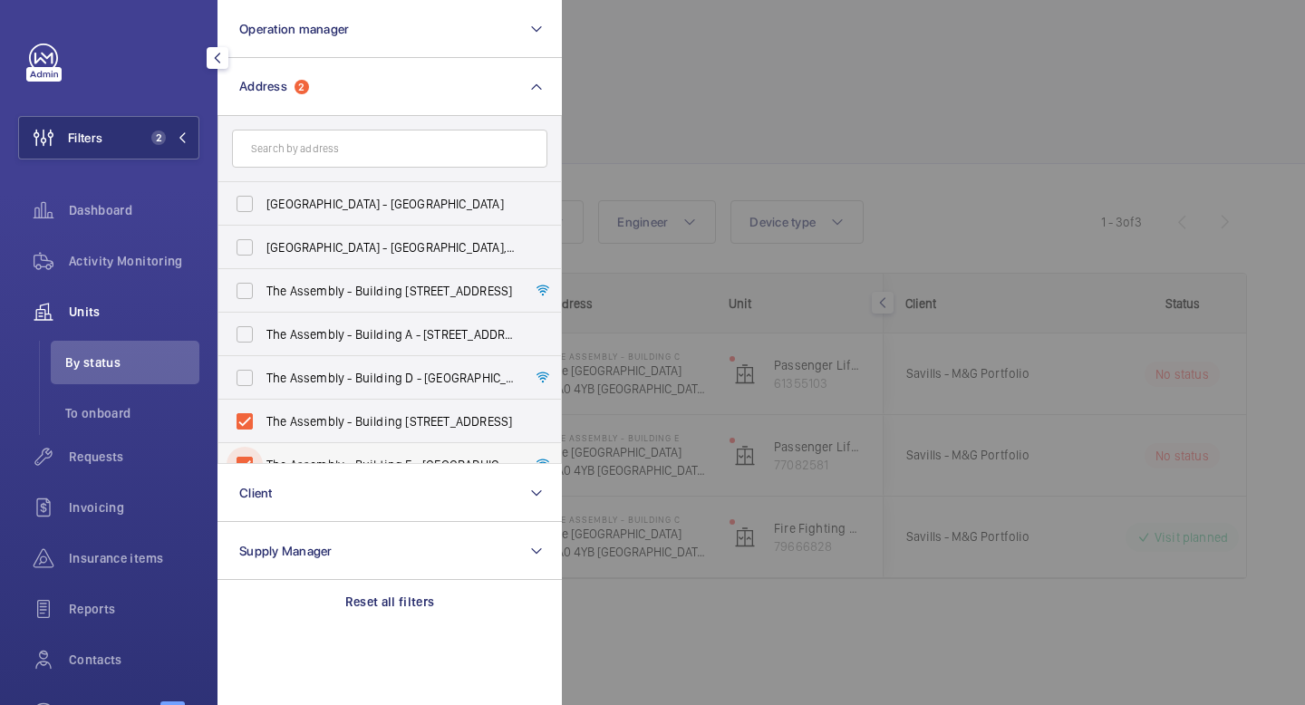
click at [243, 457] on input "The Assembly - Building E - [GEOGRAPHIC_DATA][STREET_ADDRESS]" at bounding box center [245, 465] width 36 height 36
checkbox input "false"
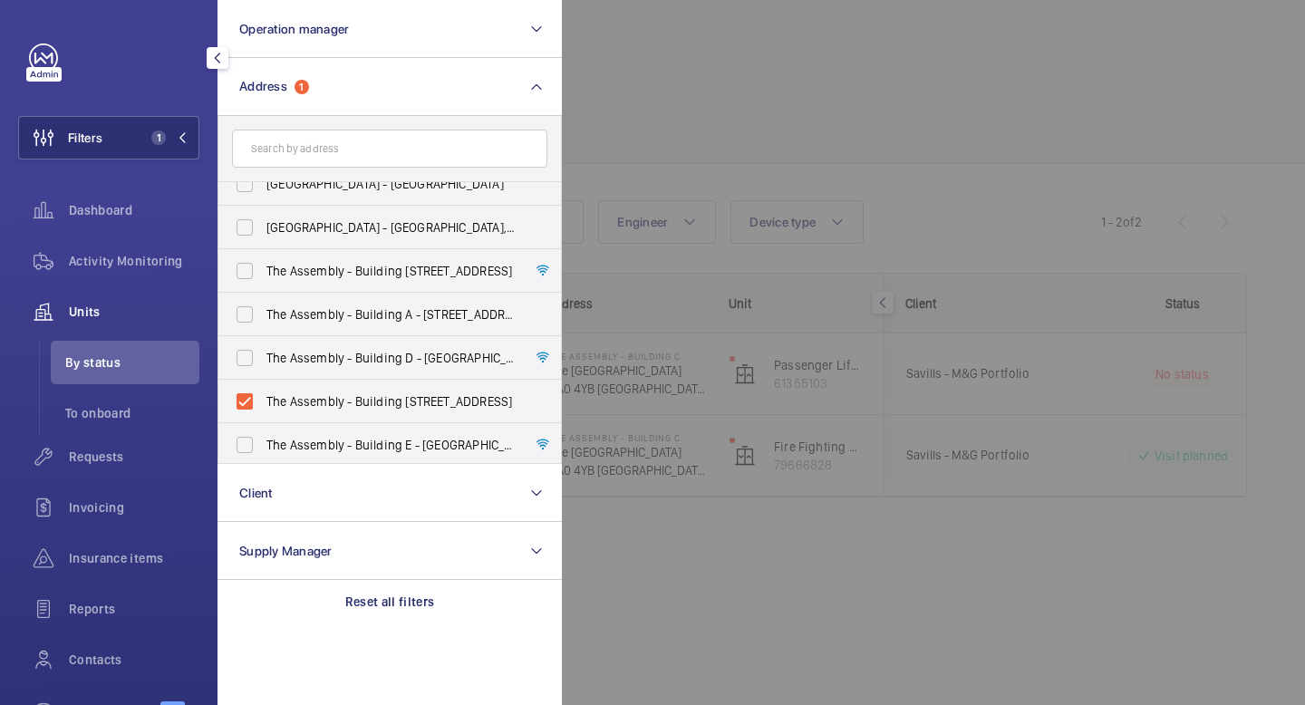
click at [218, 58] on mat-icon "button" at bounding box center [218, 58] width 22 height 15
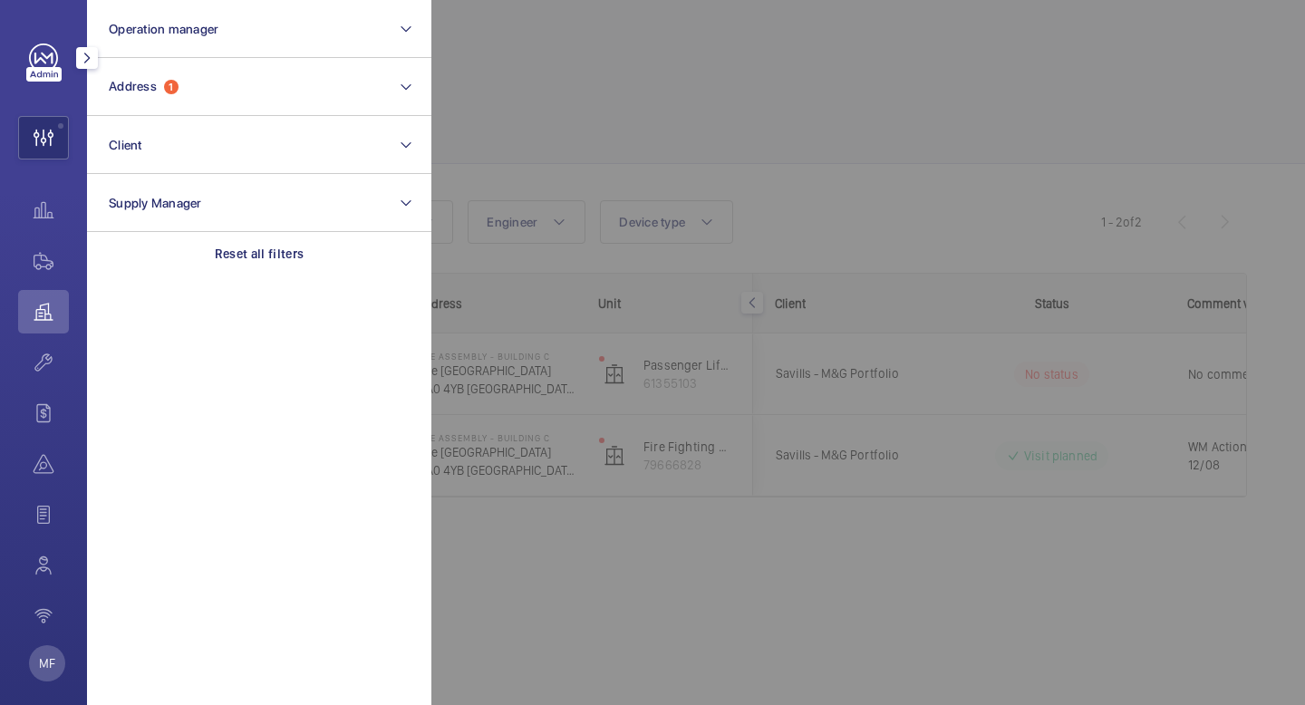
click at [78, 60] on mat-icon "button" at bounding box center [87, 58] width 22 height 15
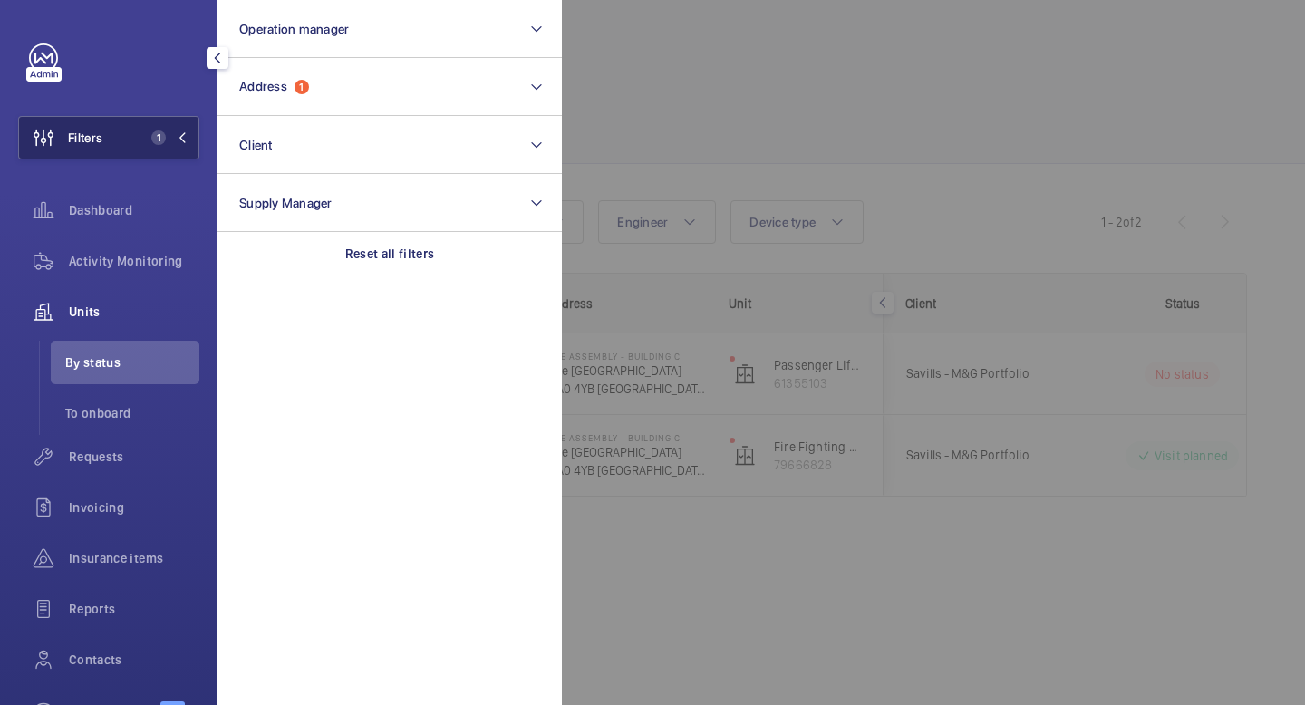
click at [188, 142] on button "Filters 1" at bounding box center [108, 138] width 181 height 44
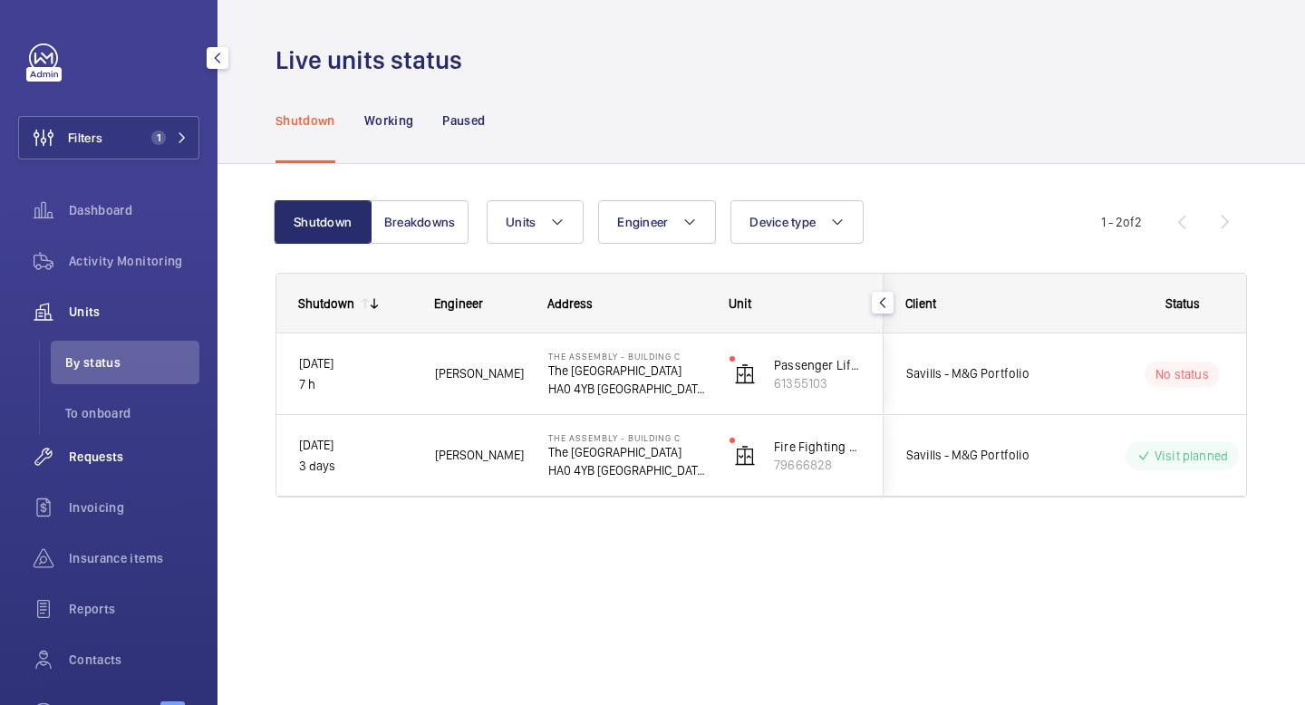
click at [124, 460] on span "Requests" at bounding box center [134, 457] width 131 height 18
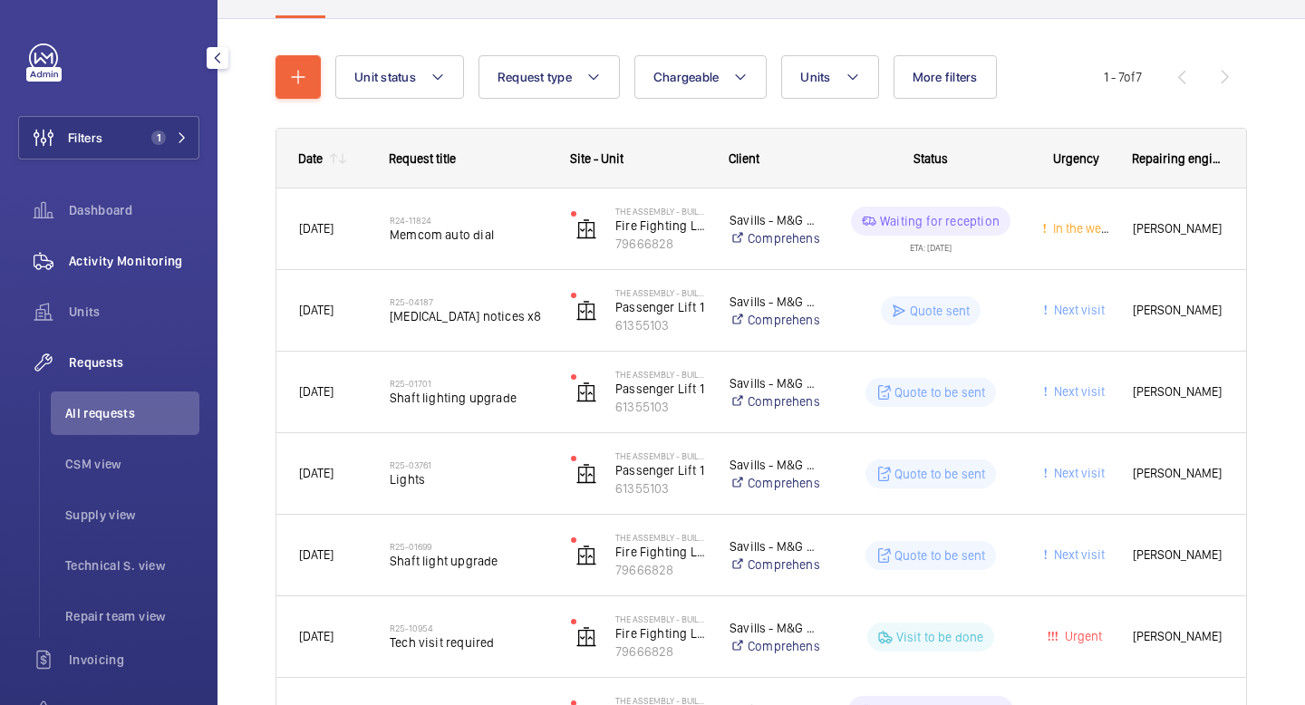
click at [111, 273] on div "Activity Monitoring" at bounding box center [108, 261] width 181 height 44
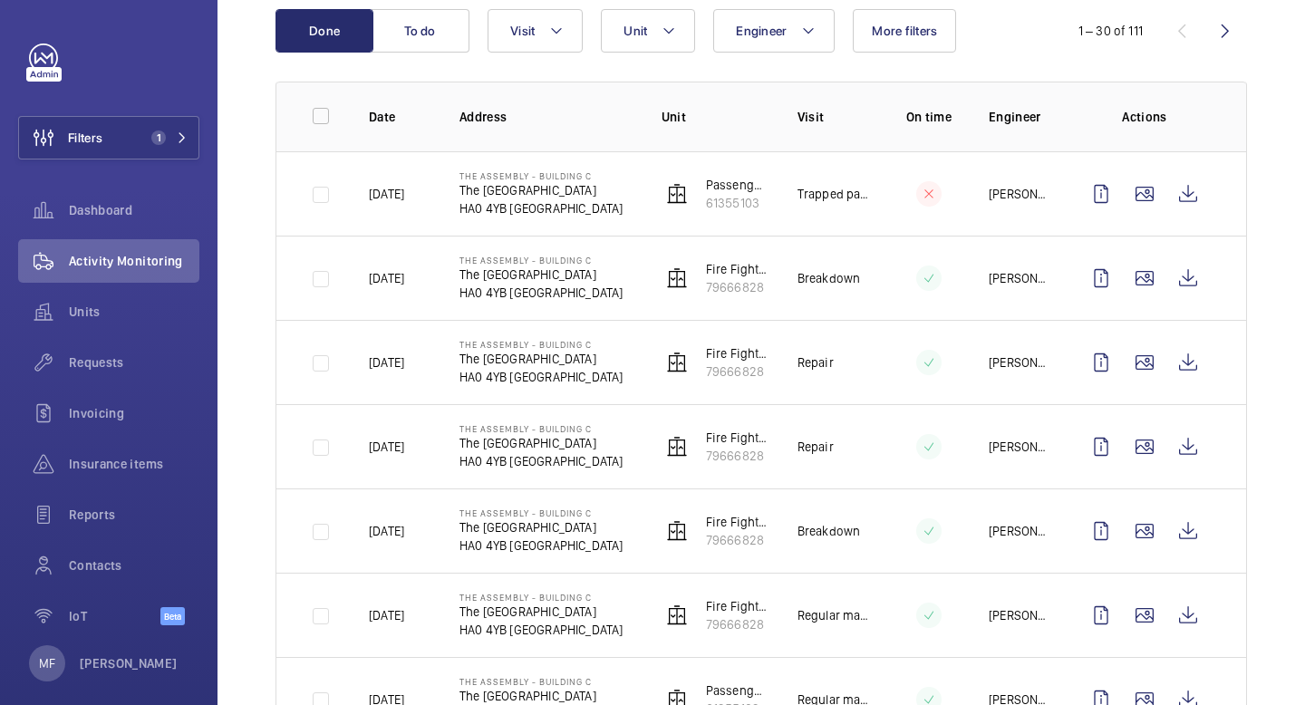
scroll to position [204, 0]
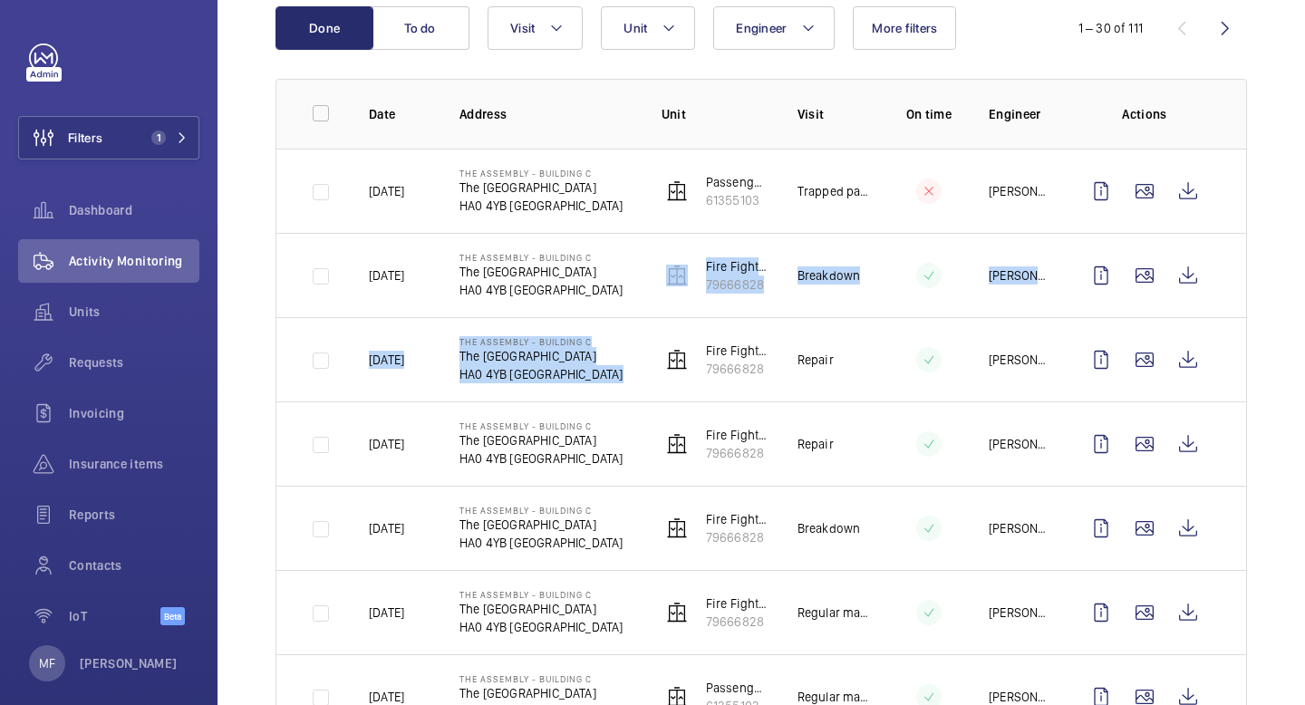
drag, startPoint x: 680, startPoint y: 339, endPoint x: 866, endPoint y: 259, distance: 202.2
click at [0, 0] on tbody "[DATE] The Assembly - Building [GEOGRAPHIC_DATA] HA0 4YB [GEOGRAPHIC_DATA] Lift…" at bounding box center [0, 0] width 0 height 0
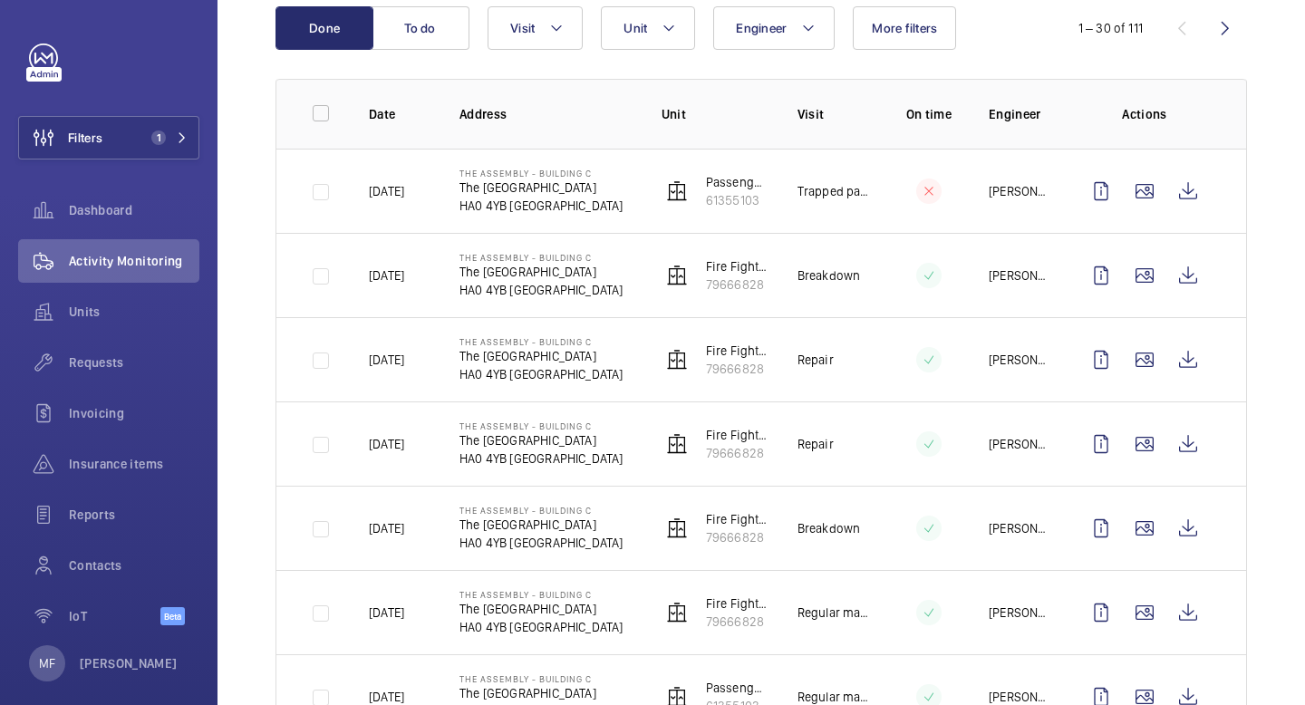
click at [190, 133] on button "Filters 1" at bounding box center [108, 138] width 181 height 44
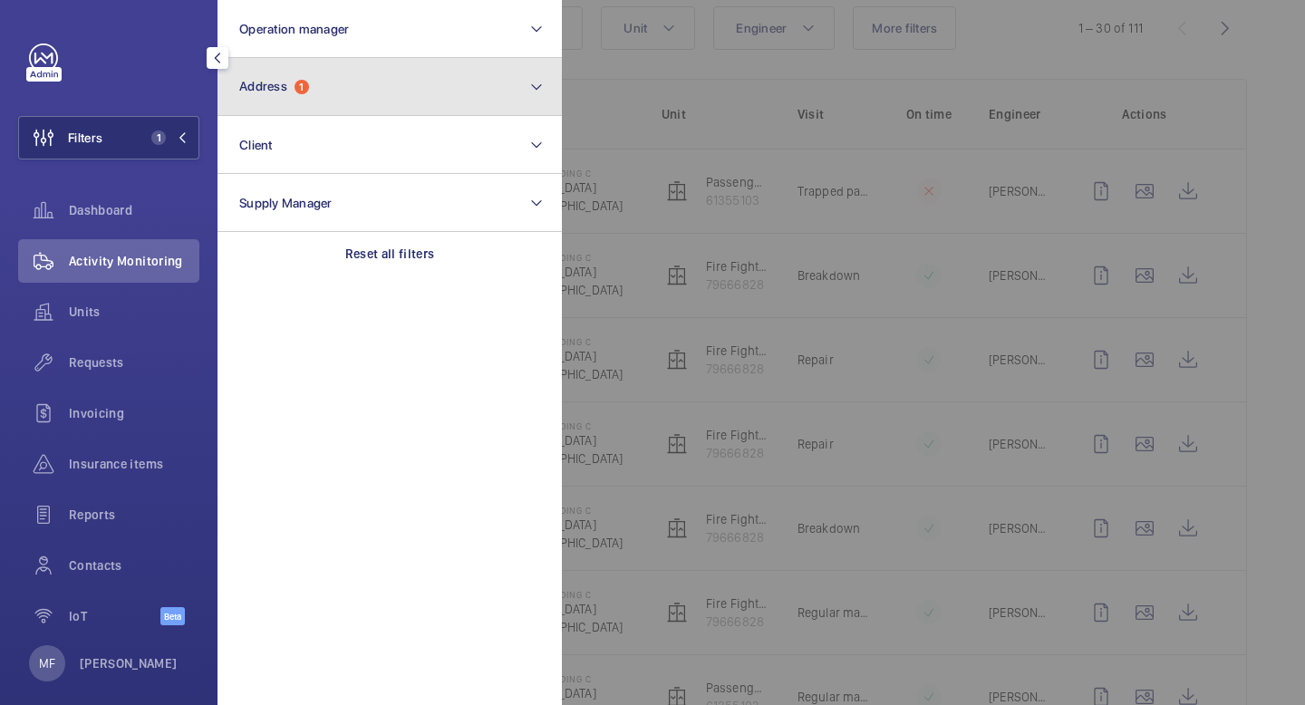
click at [366, 78] on button "Address 1" at bounding box center [390, 87] width 344 height 58
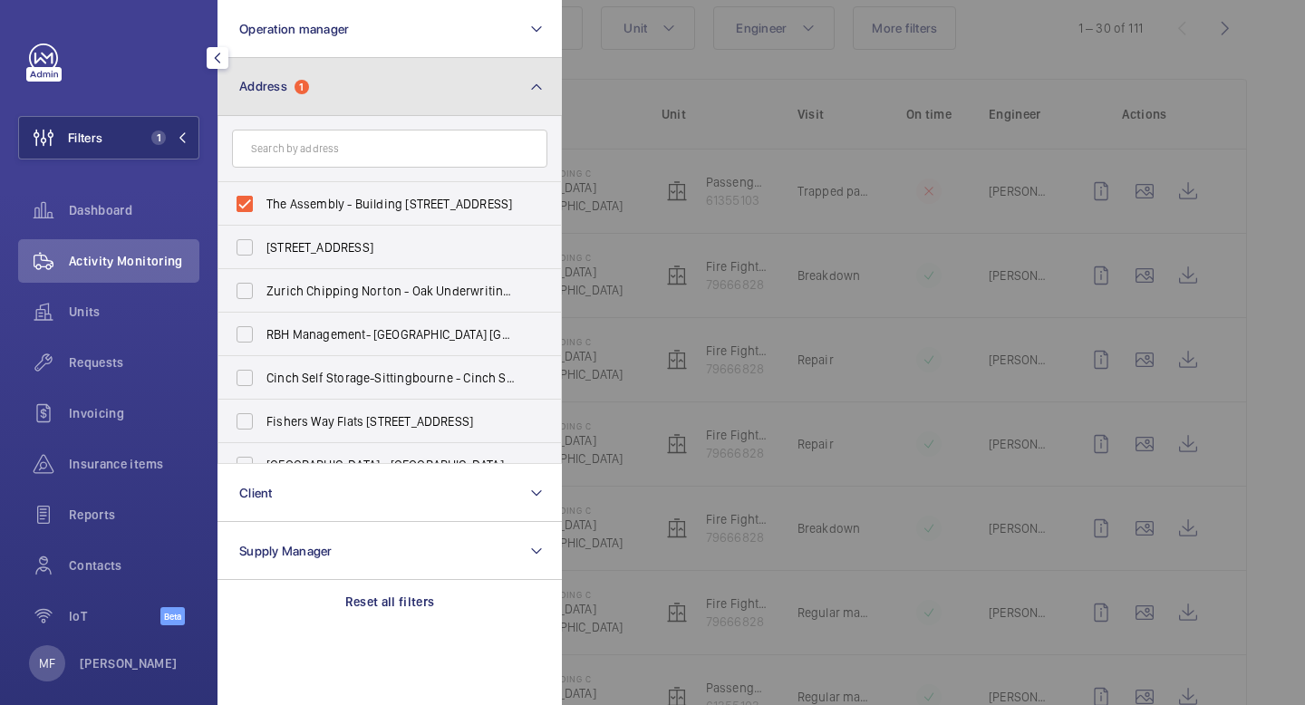
click at [366, 78] on button "Address 1" at bounding box center [390, 87] width 344 height 58
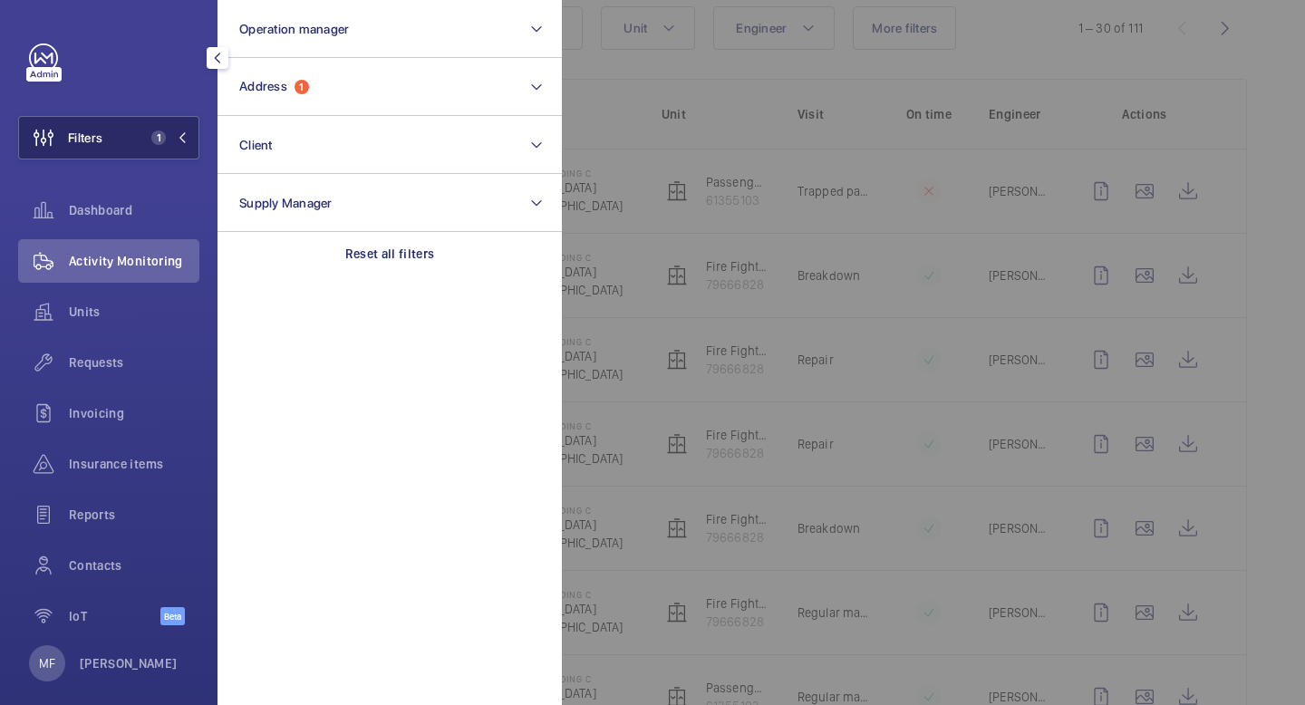
click at [180, 136] on mat-icon at bounding box center [182, 137] width 11 height 11
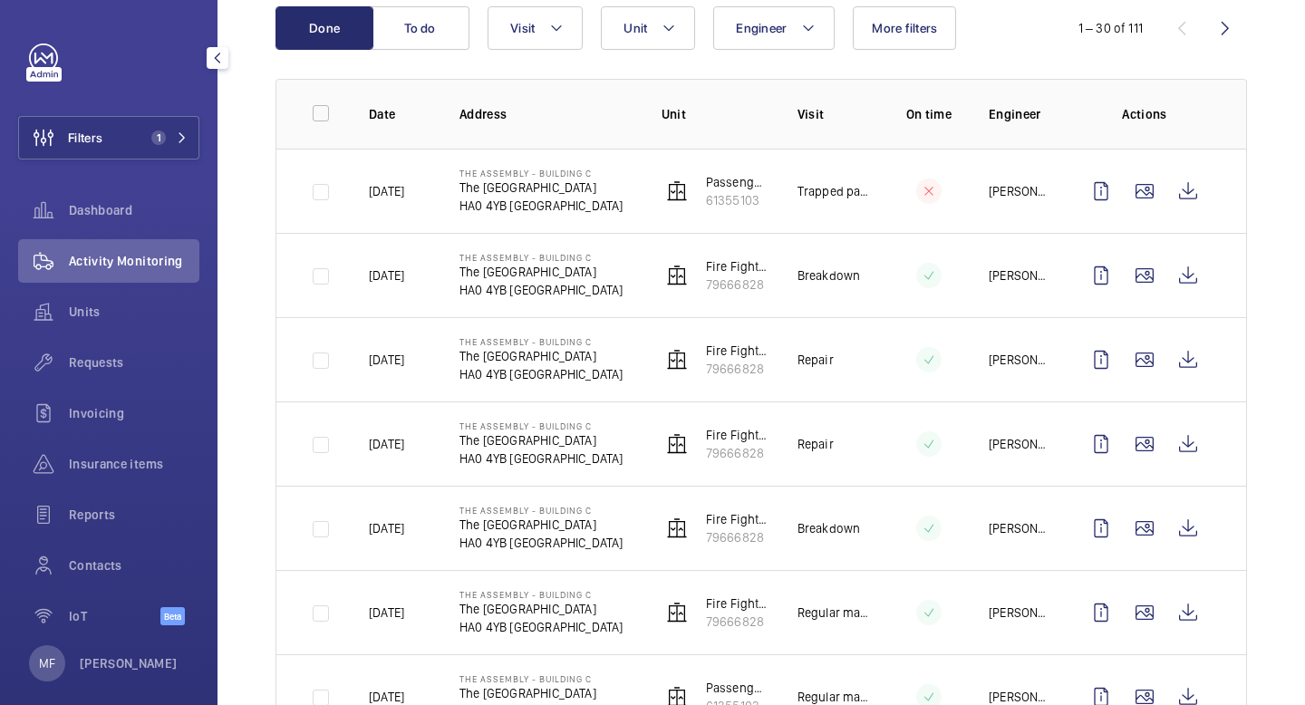
scroll to position [0, 0]
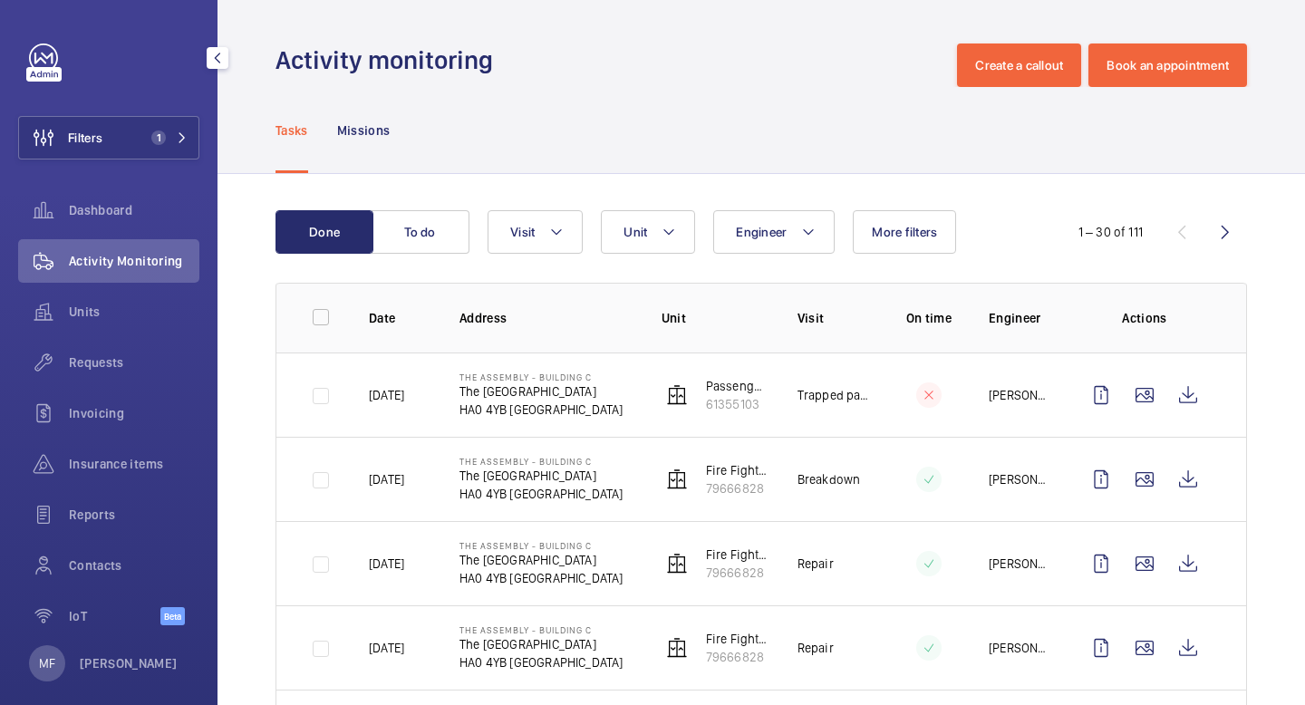
click at [104, 277] on div "Activity Monitoring" at bounding box center [108, 261] width 181 height 44
click at [129, 313] on span "Units" at bounding box center [134, 312] width 131 height 18
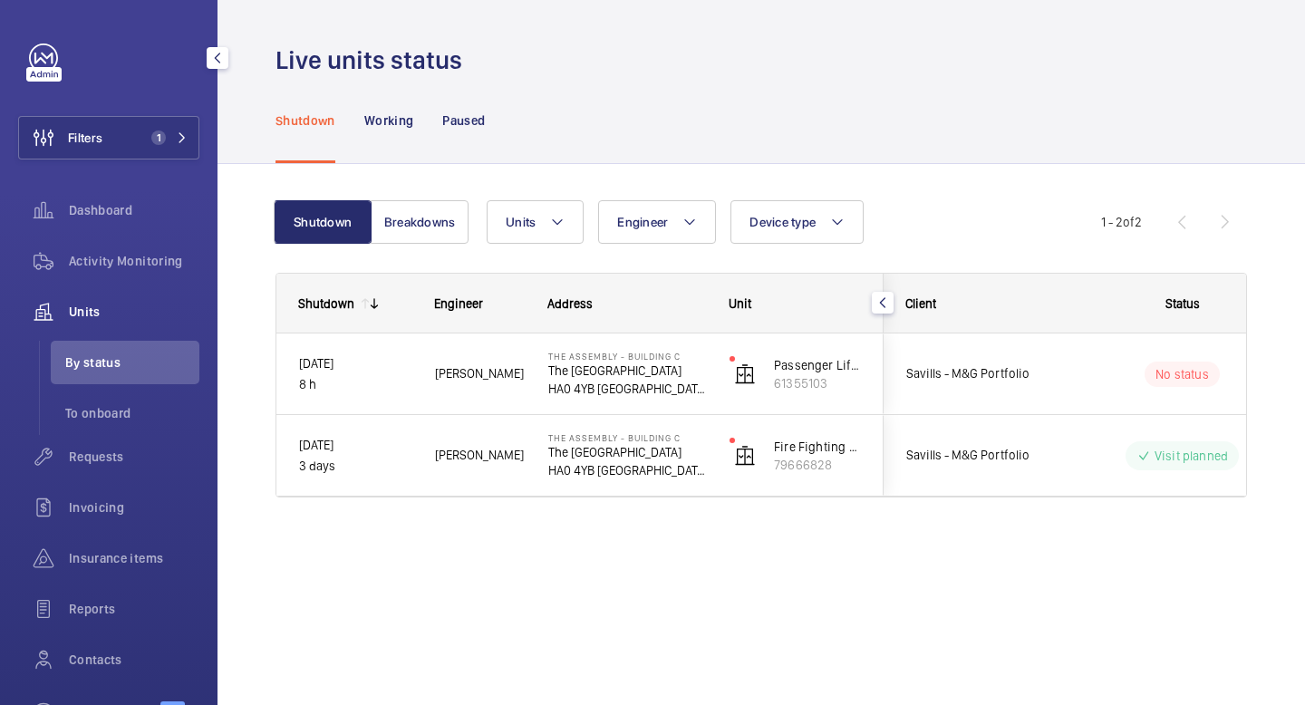
click at [163, 321] on div "Units" at bounding box center [108, 312] width 181 height 44
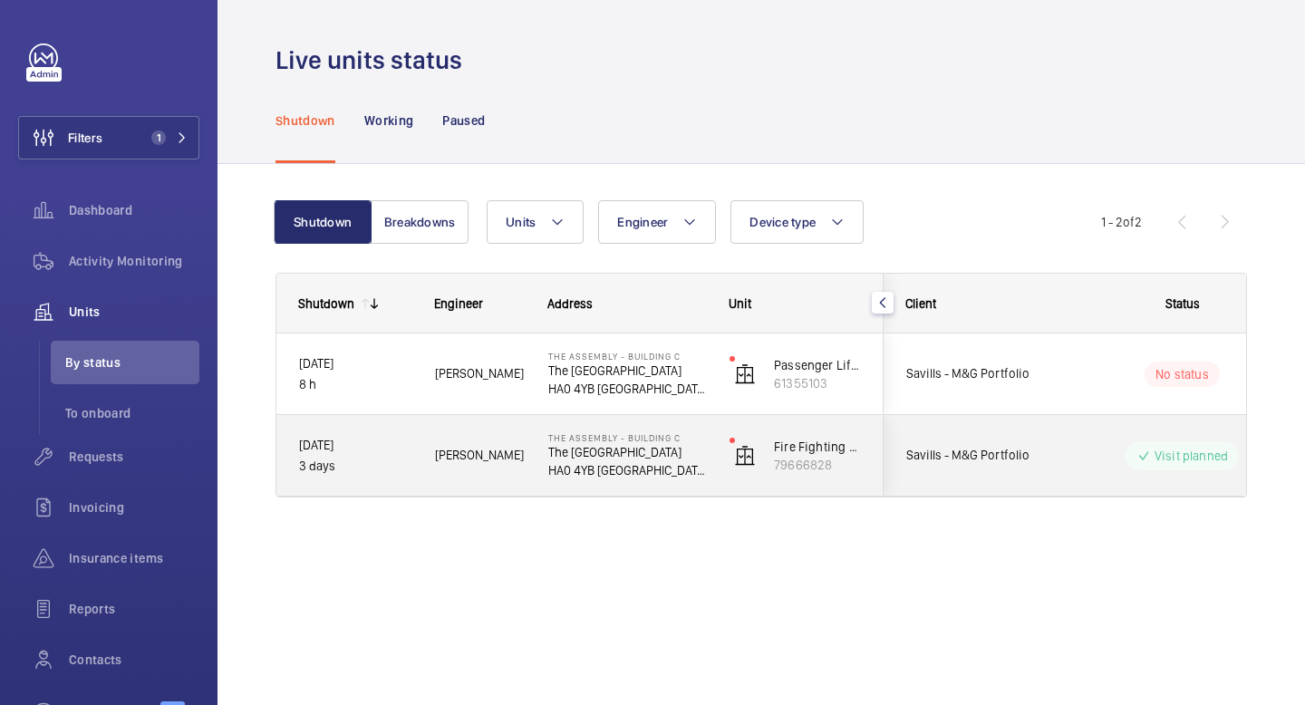
click at [701, 475] on p "HA0 4YB [GEOGRAPHIC_DATA]" at bounding box center [627, 470] width 158 height 18
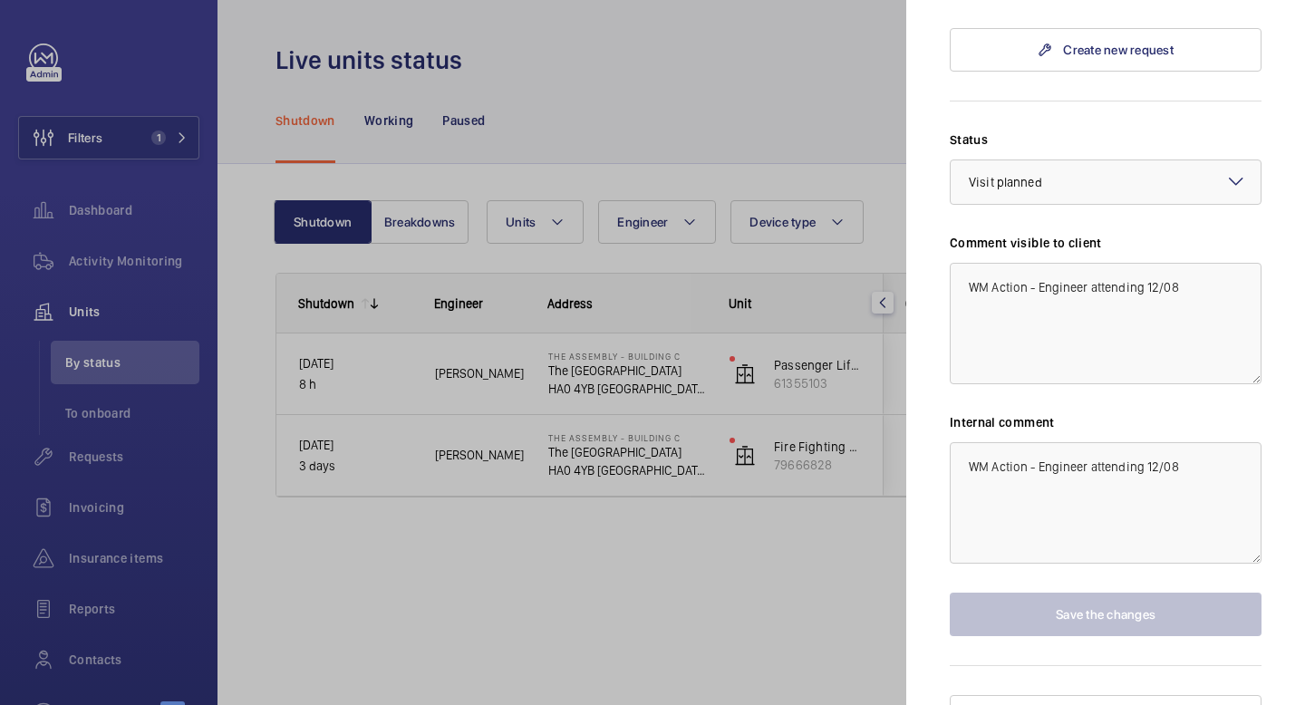
scroll to position [914, 0]
click at [789, 94] on div at bounding box center [652, 352] width 1305 height 705
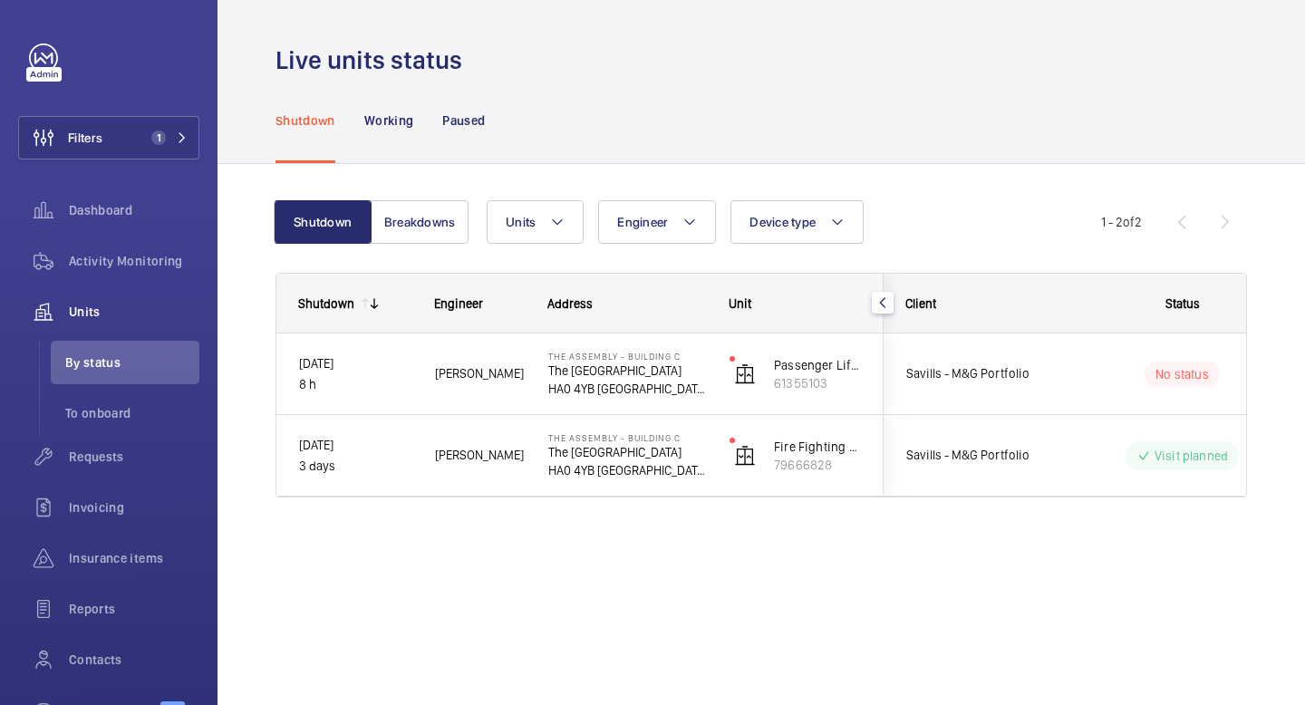
scroll to position [0, 0]
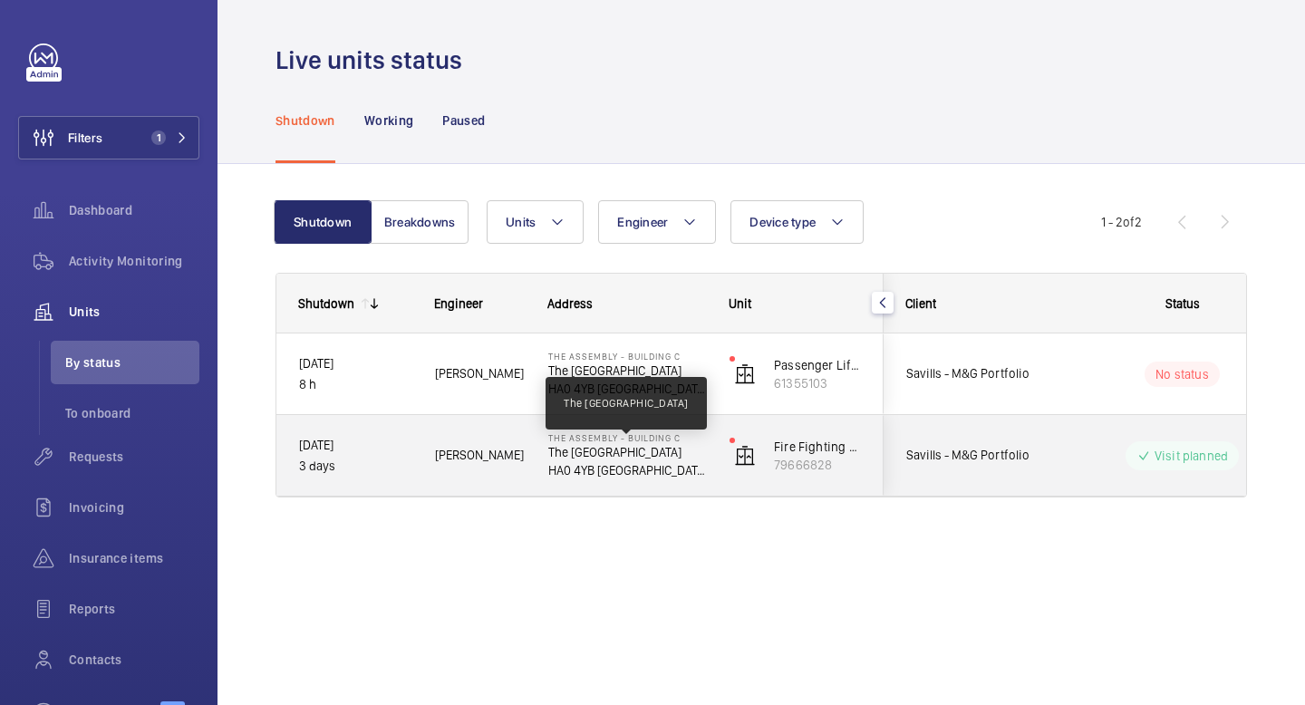
click at [552, 449] on p "The [GEOGRAPHIC_DATA]" at bounding box center [627, 452] width 158 height 18
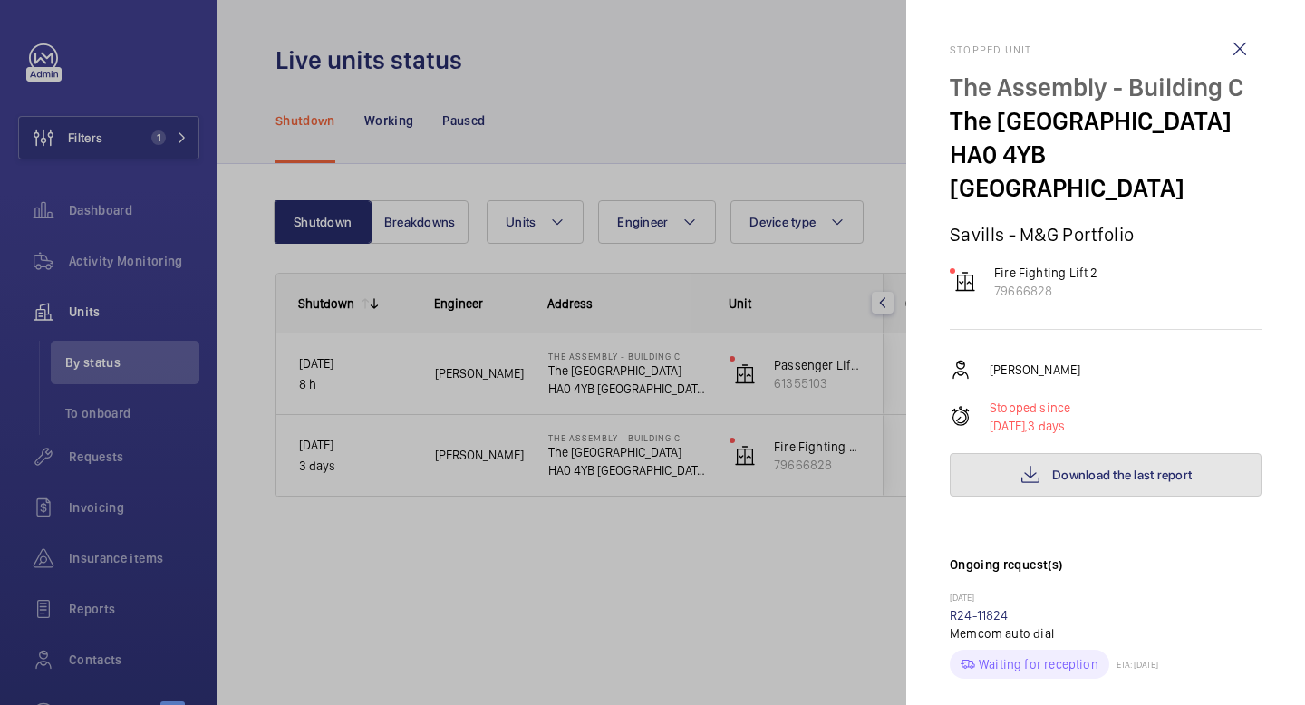
click at [1032, 494] on button "Download the last report" at bounding box center [1106, 475] width 312 height 44
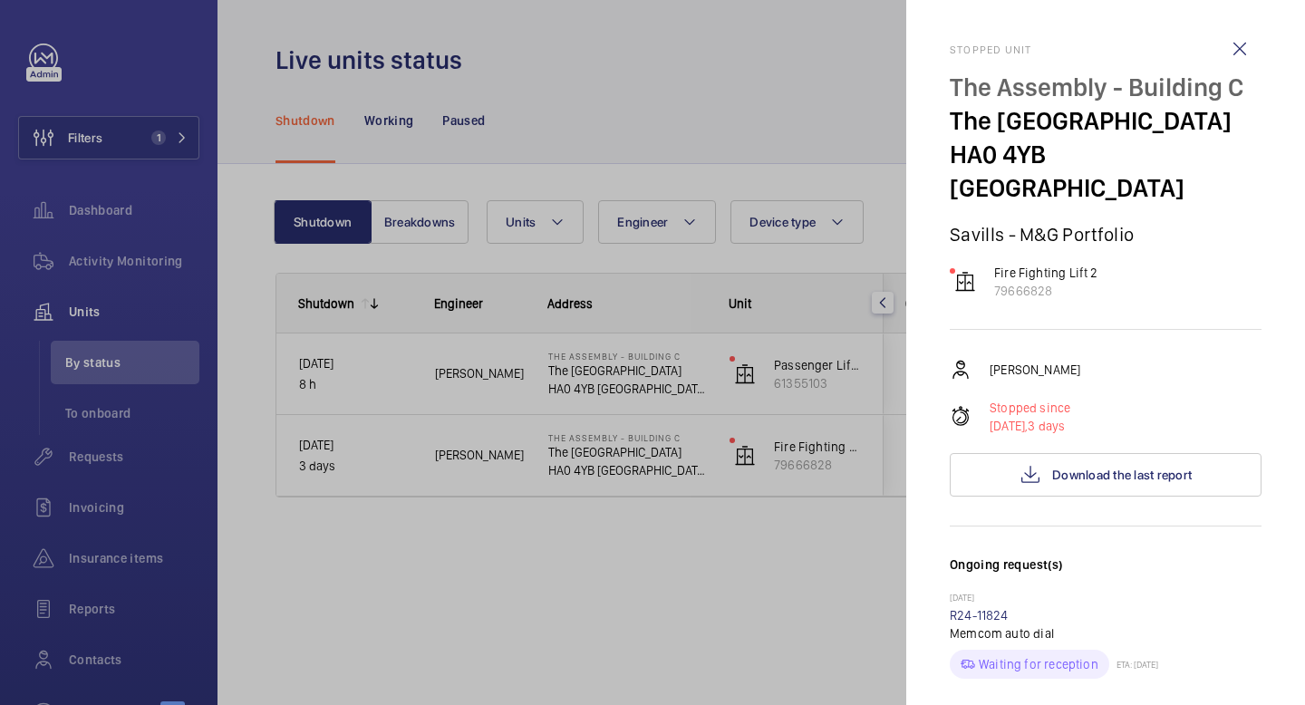
click at [698, 476] on div at bounding box center [652, 352] width 1305 height 705
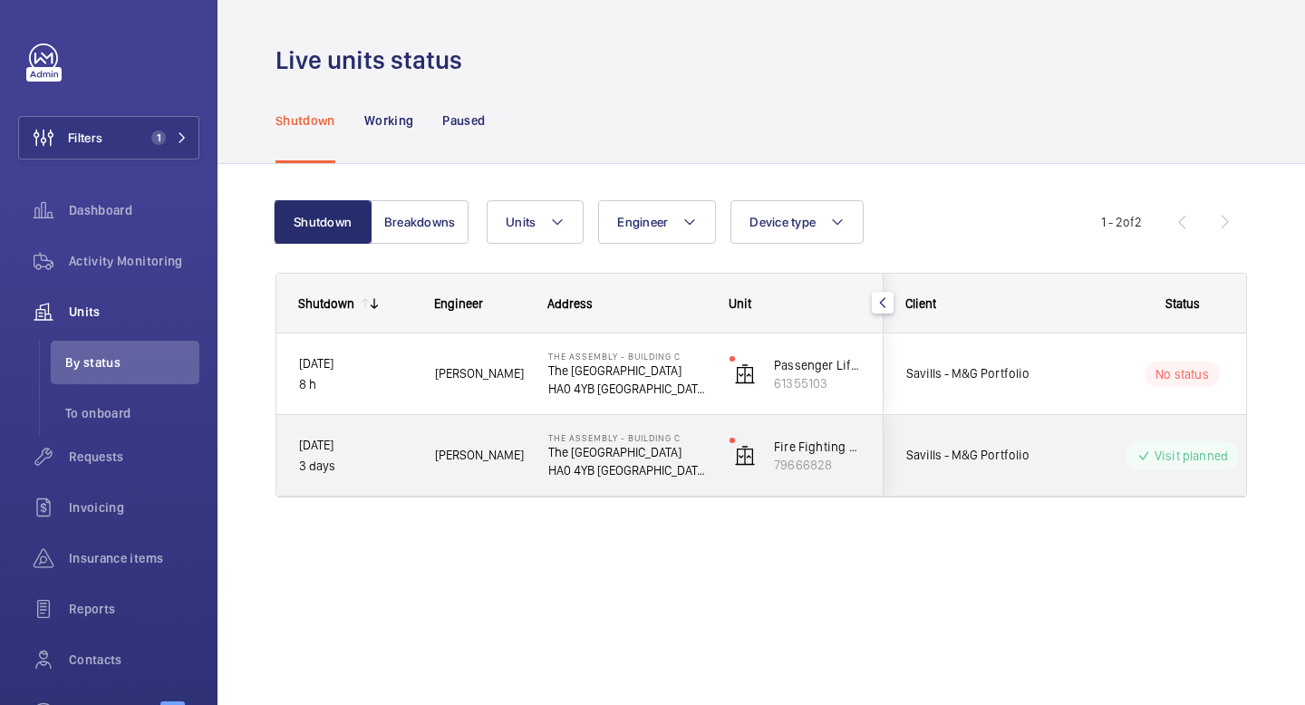
click at [990, 434] on div "Savills - M&G Portfolio" at bounding box center [965, 455] width 161 height 57
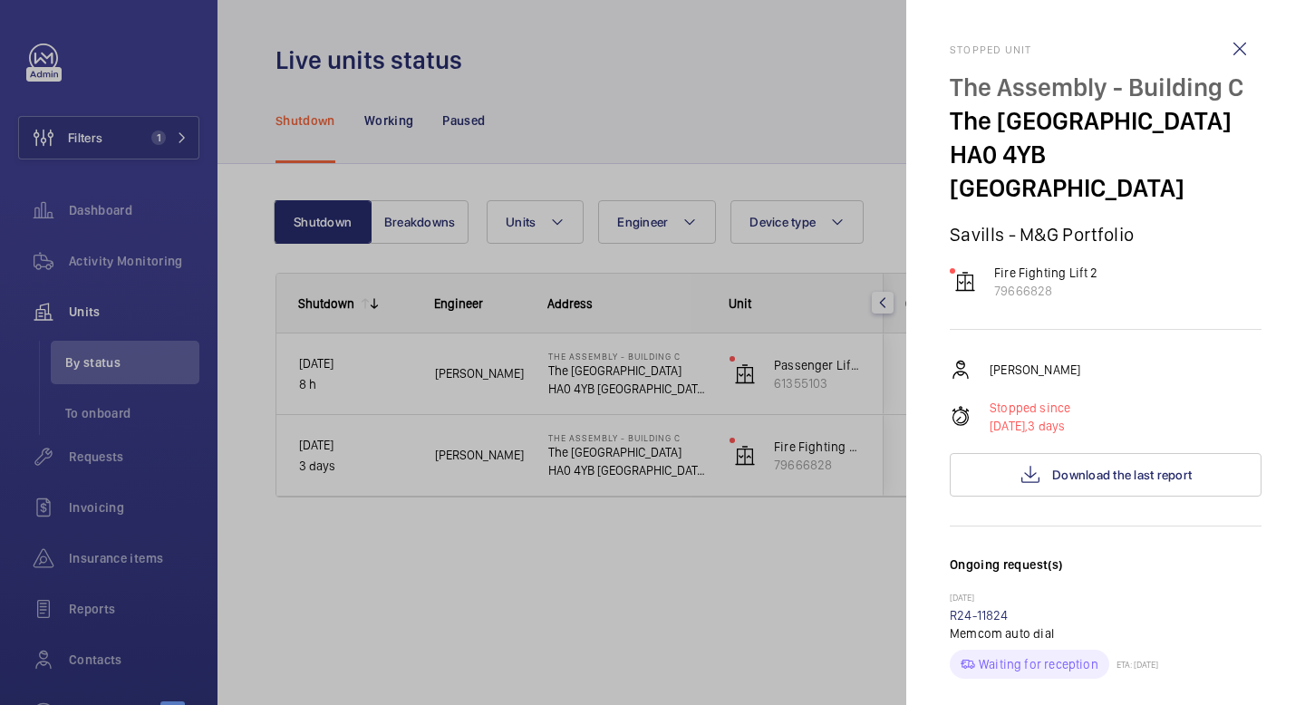
scroll to position [945, 0]
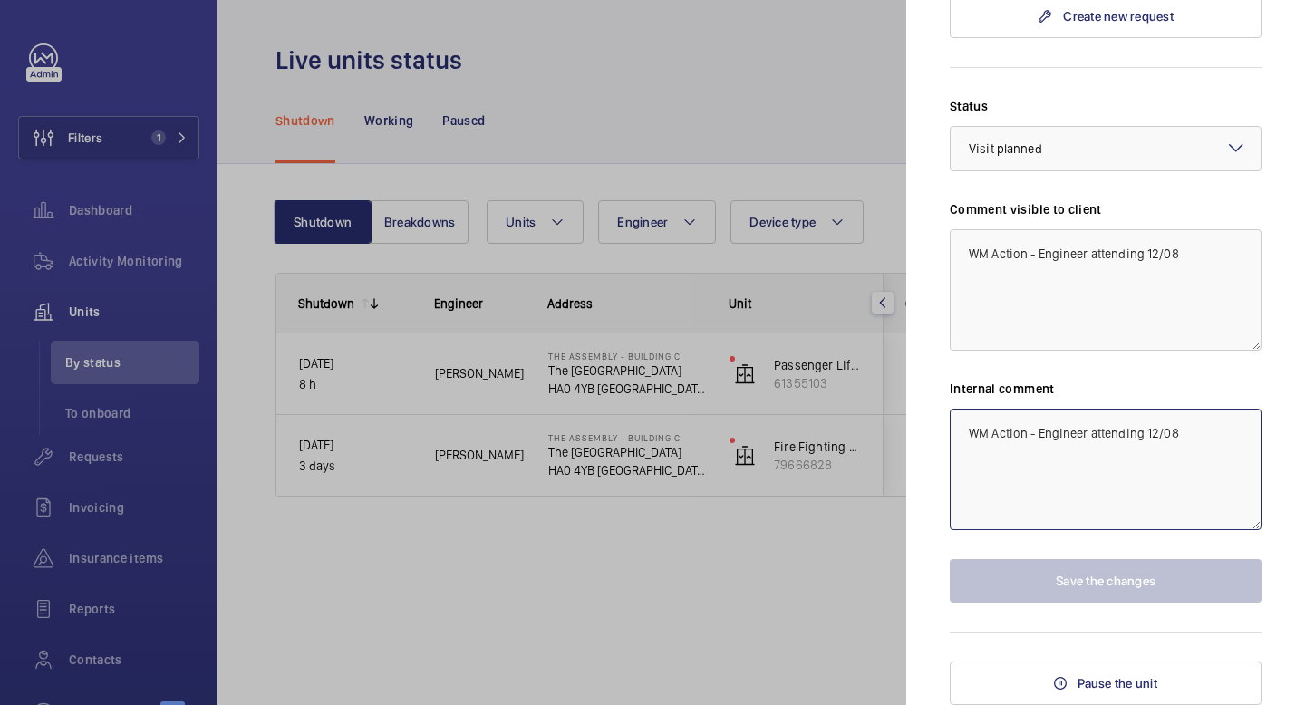
click at [1088, 483] on textarea "WM Action - Engineer attending 12/08" at bounding box center [1106, 469] width 312 height 121
click at [701, 591] on div at bounding box center [652, 352] width 1305 height 705
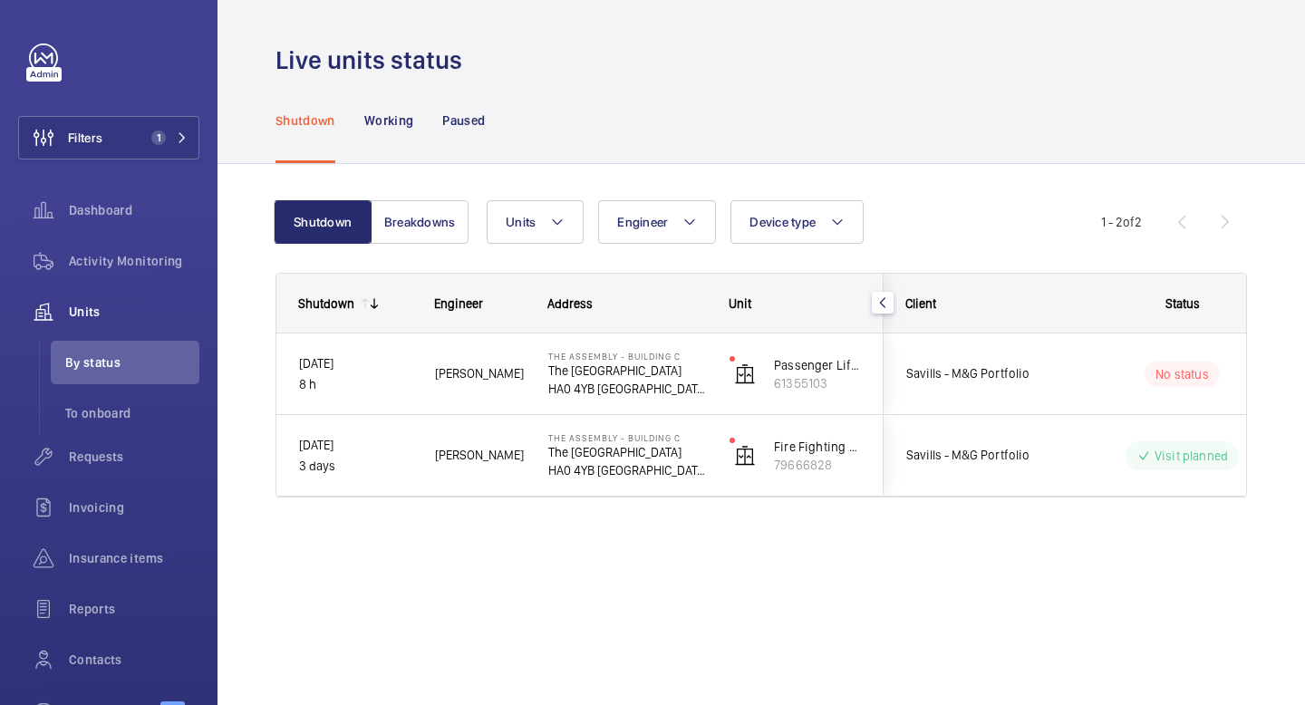
scroll to position [0, 0]
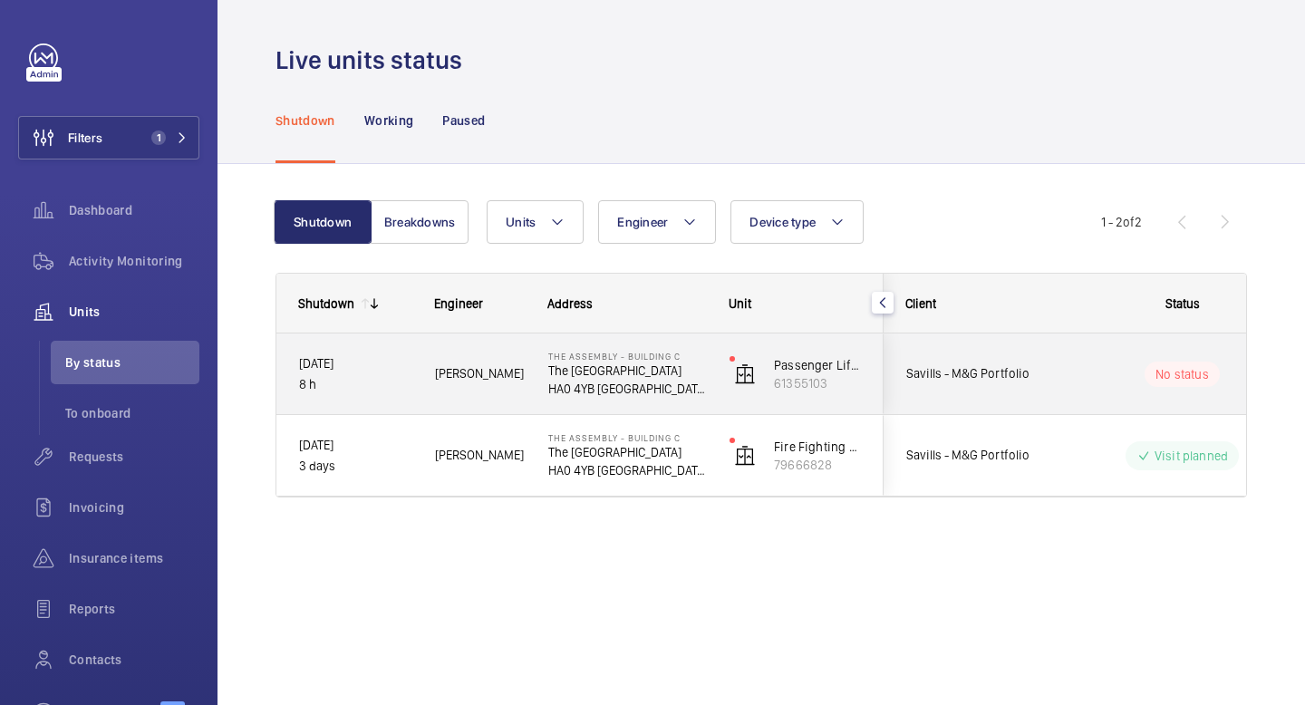
click at [1089, 363] on wm-front-pills-cell "No status" at bounding box center [1182, 374] width 226 height 25
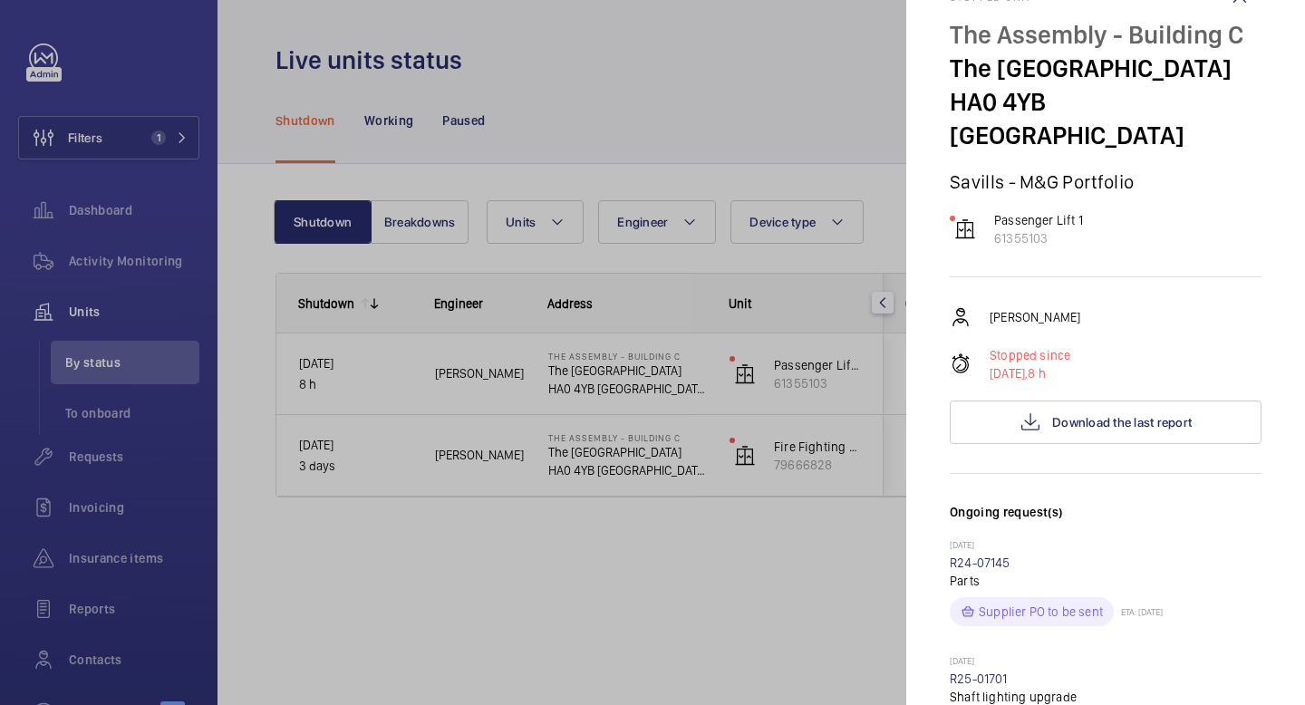
scroll to position [53, 0]
